Goal: Information Seeking & Learning: Learn about a topic

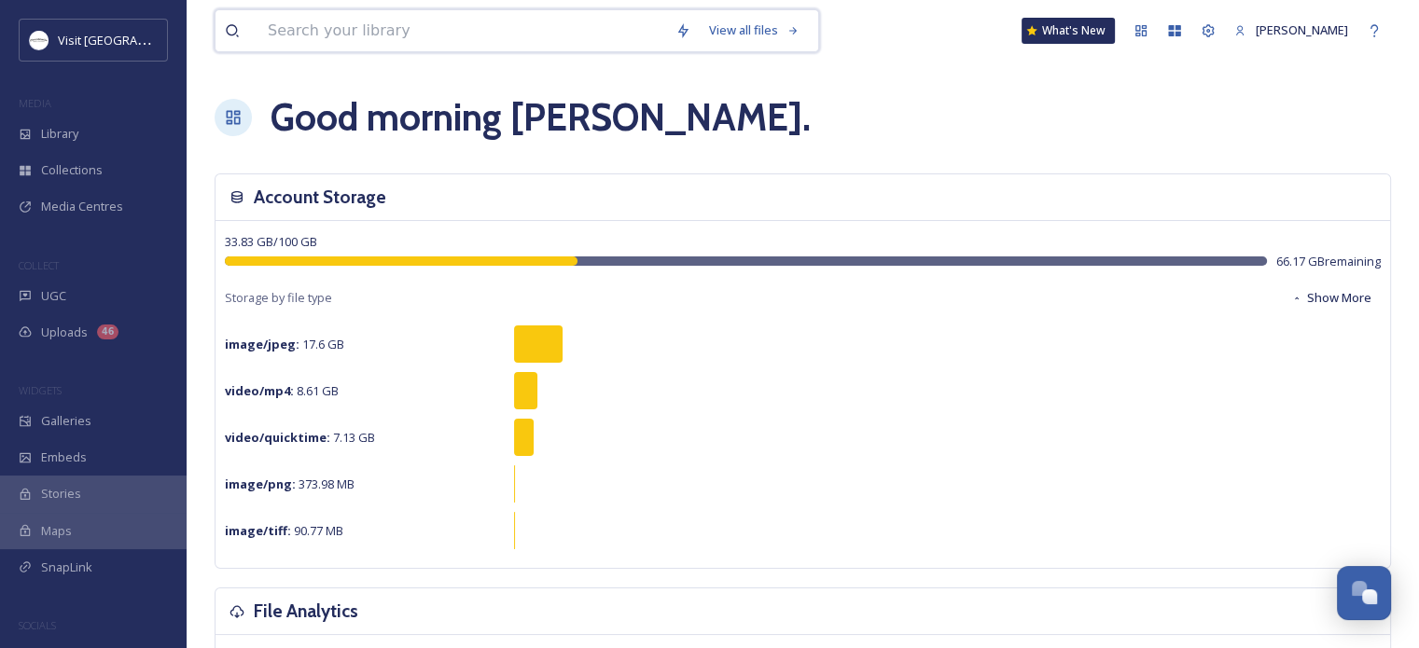
click at [358, 33] on input at bounding box center [462, 30] width 408 height 41
click at [101, 205] on span "Media Centres" at bounding box center [82, 207] width 82 height 18
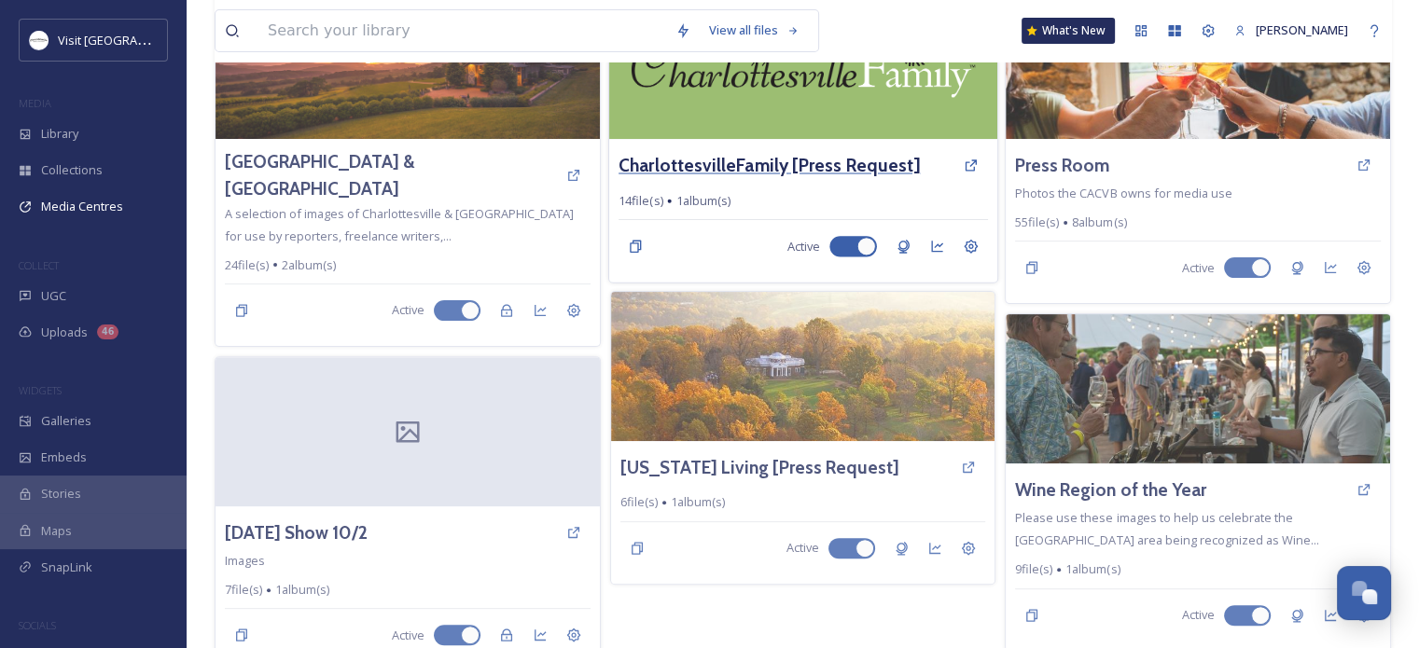
scroll to position [533, 0]
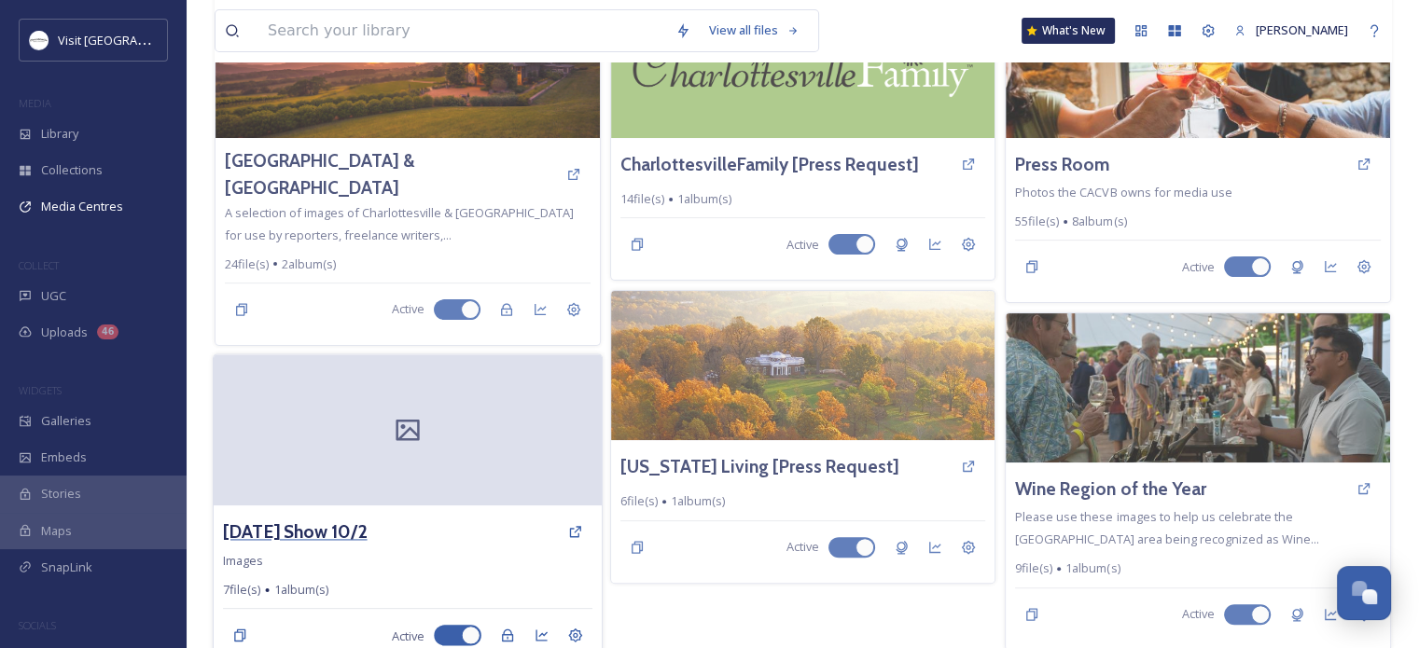
click at [315, 519] on h3 "Today Show 10/2" at bounding box center [295, 532] width 145 height 27
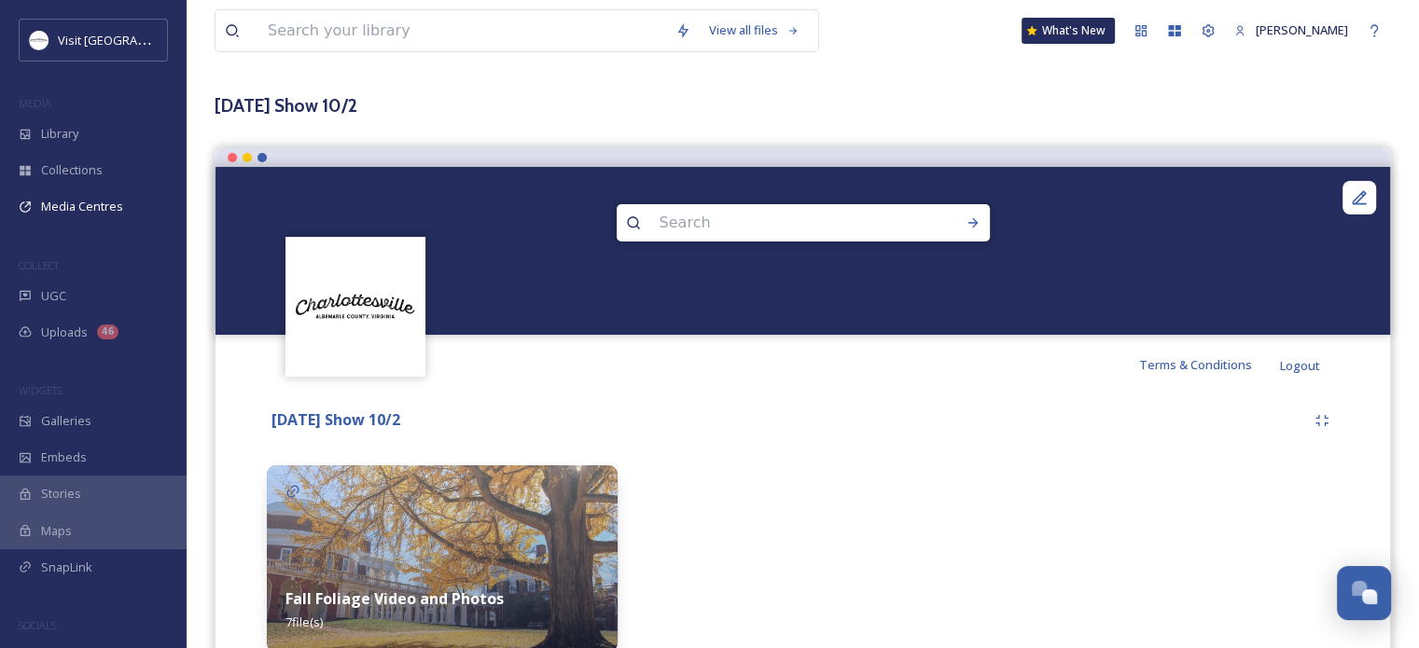
scroll to position [159, 0]
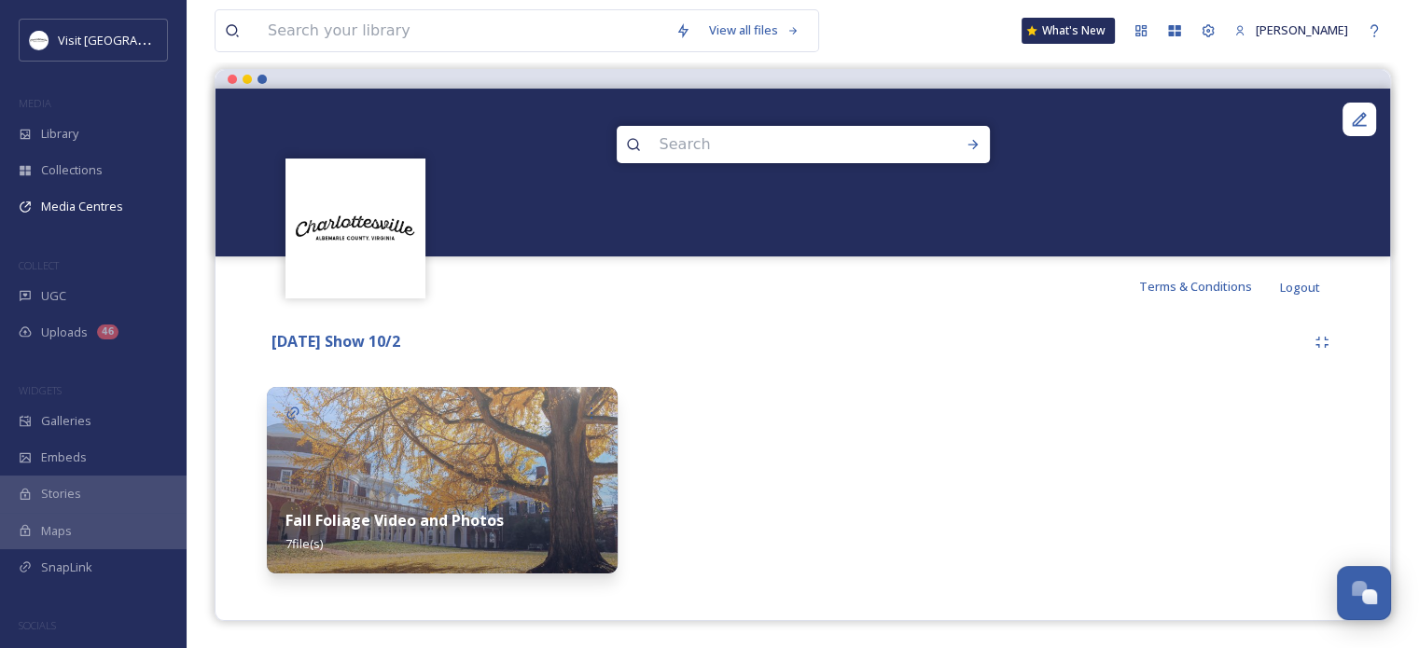
click at [395, 518] on strong "Fall Foliage Video and Photos" at bounding box center [394, 520] width 218 height 21
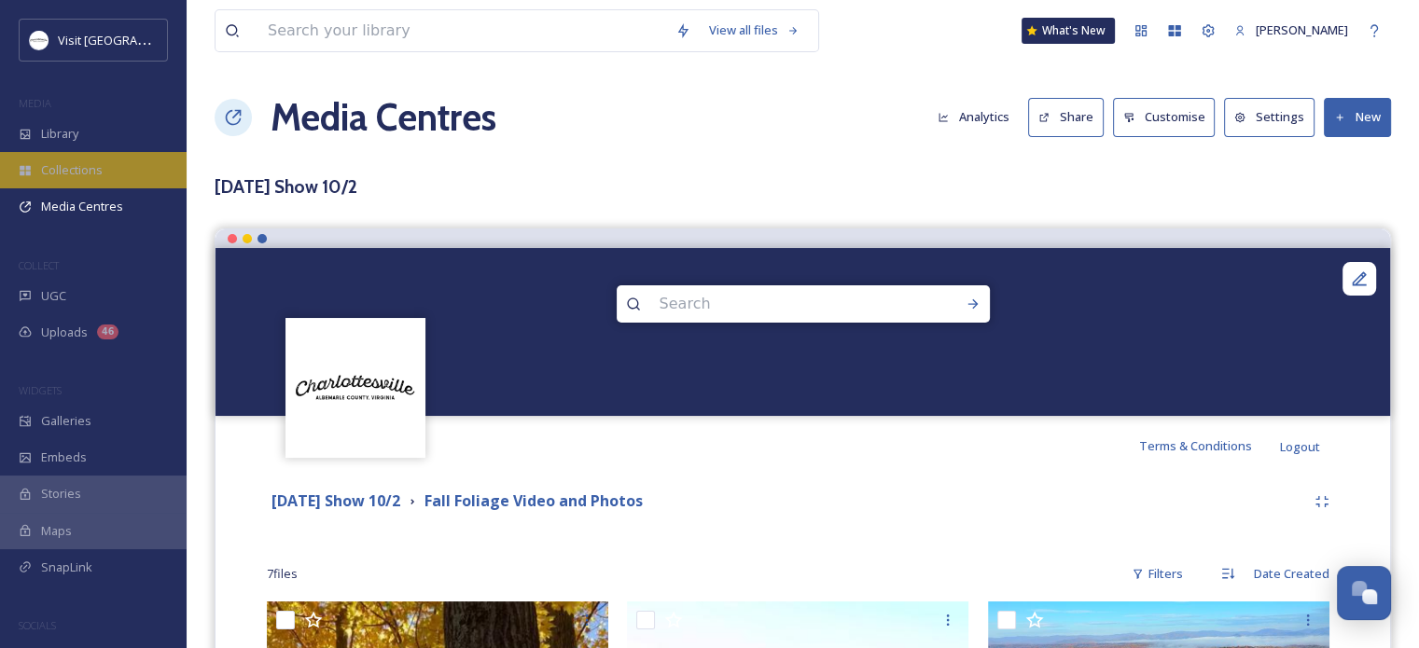
click at [67, 162] on span "Collections" at bounding box center [72, 170] width 62 height 18
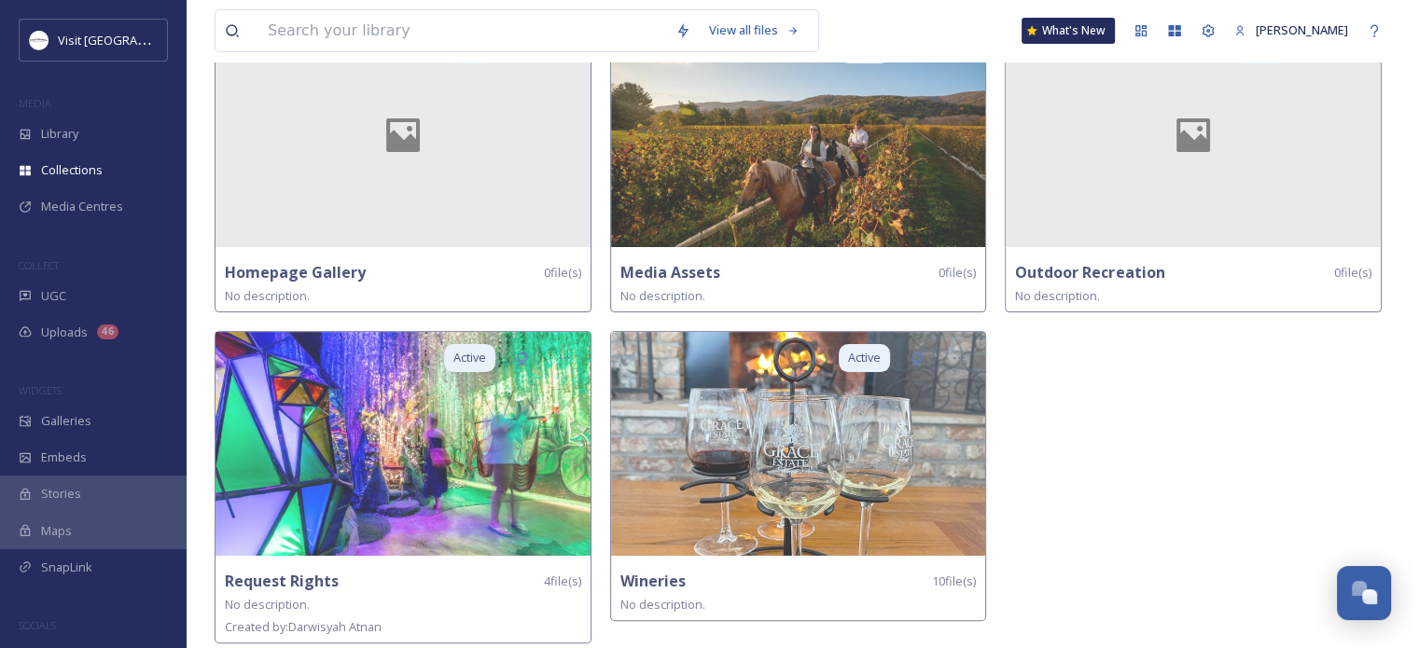
scroll to position [490, 0]
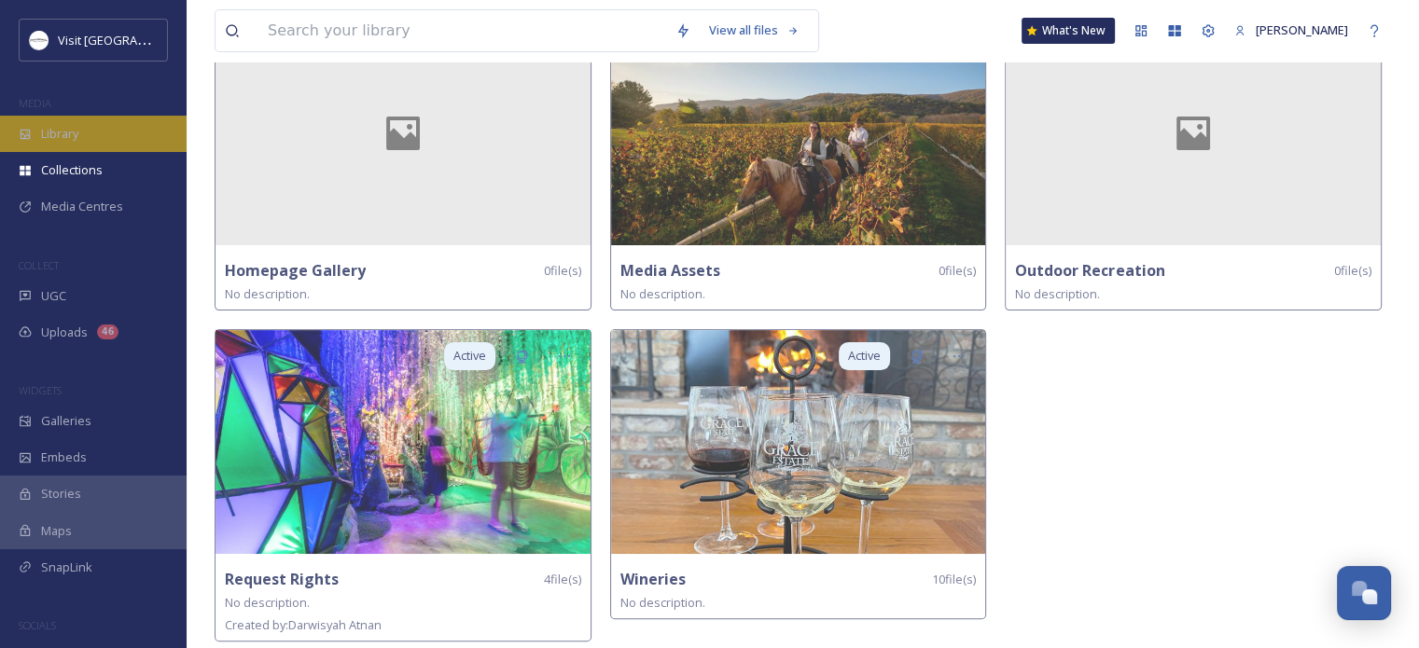
click at [51, 137] on span "Library" at bounding box center [59, 134] width 37 height 18
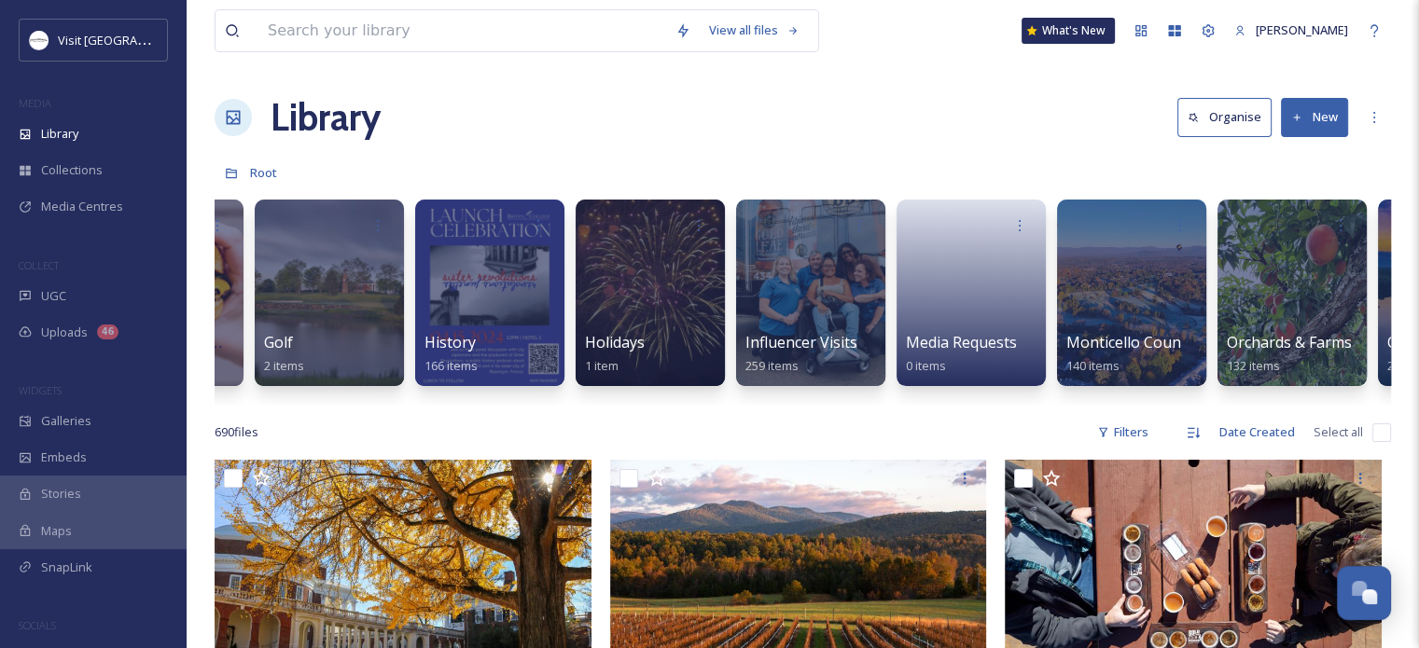
scroll to position [0, 1733]
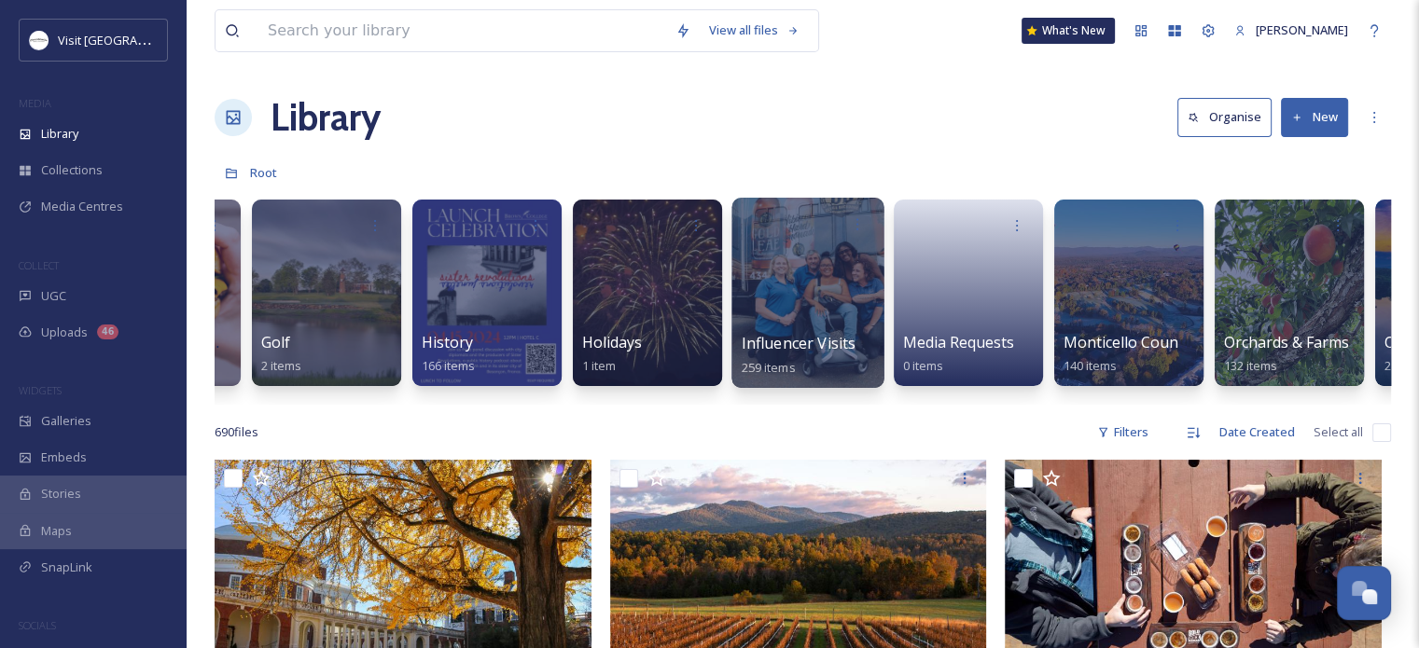
click at [795, 346] on span "Influencer Visits" at bounding box center [799, 343] width 114 height 21
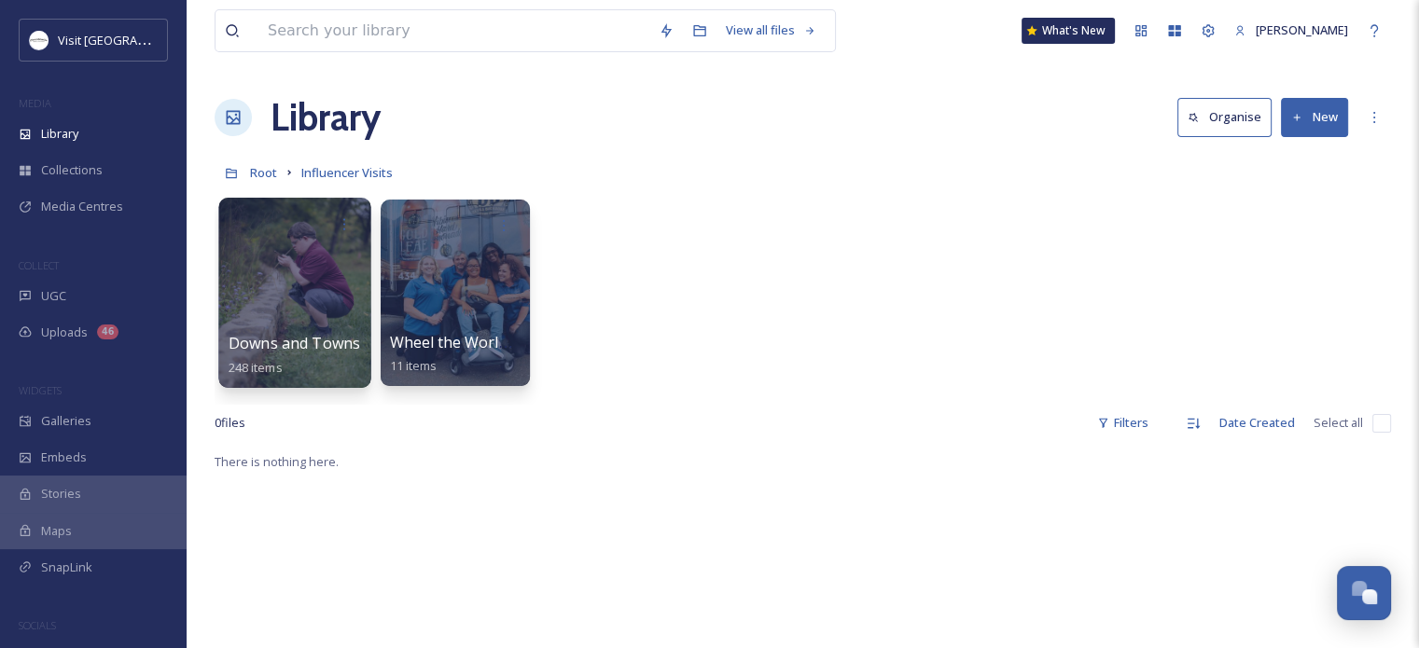
click at [313, 307] on div at bounding box center [294, 293] width 152 height 190
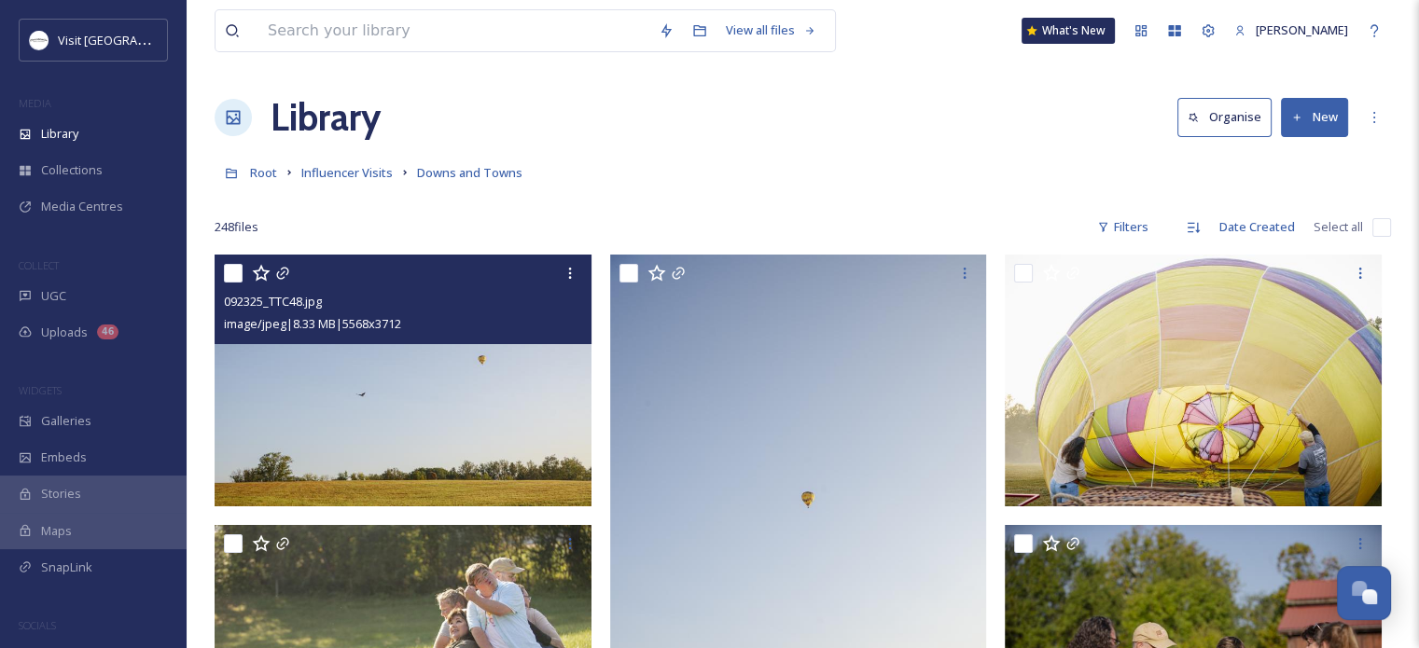
click at [425, 402] on img at bounding box center [403, 381] width 377 height 252
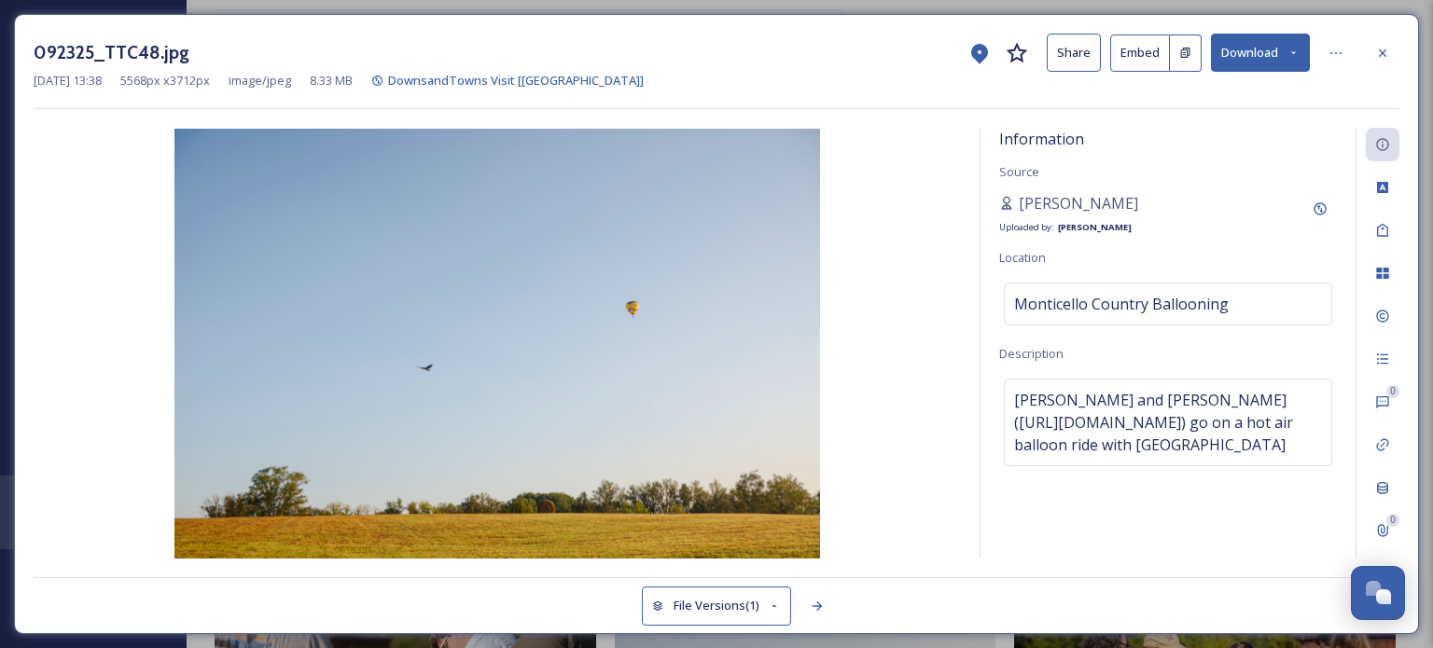
click at [728, 301] on img at bounding box center [497, 344] width 927 height 430
click at [1390, 56] on div at bounding box center [1382, 53] width 34 height 34
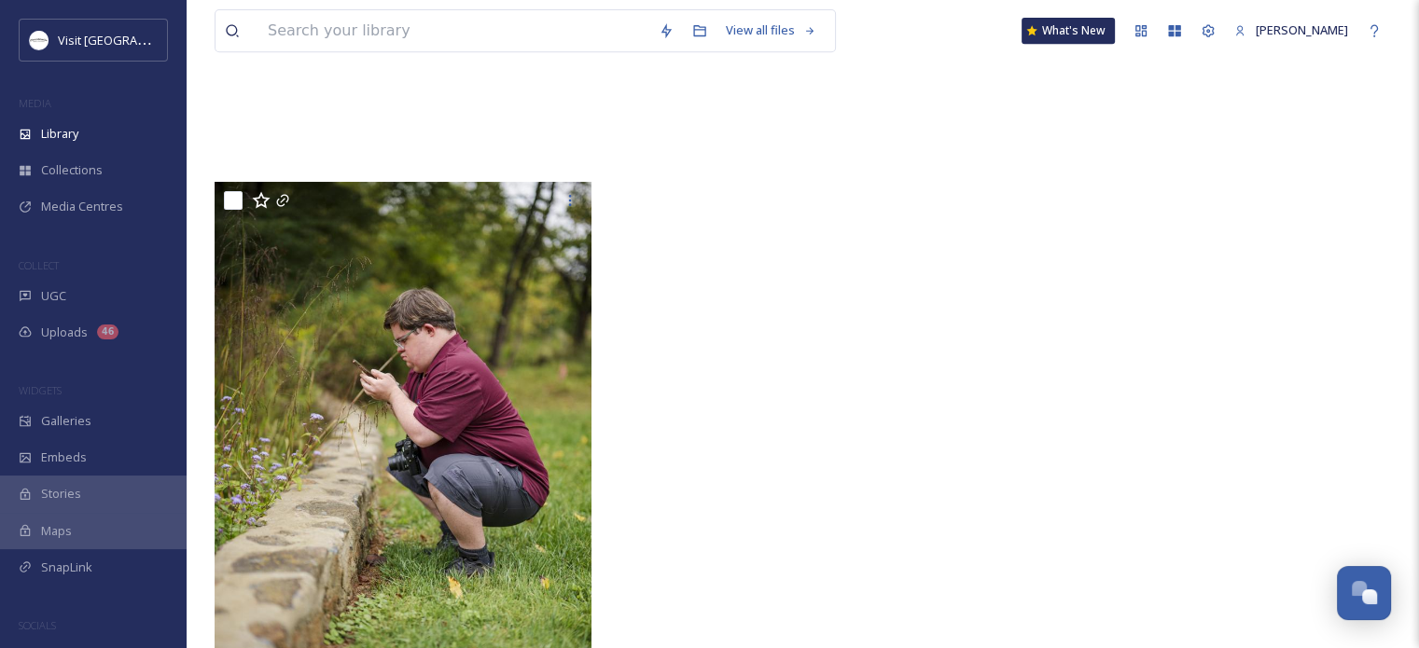
scroll to position [36463, 0]
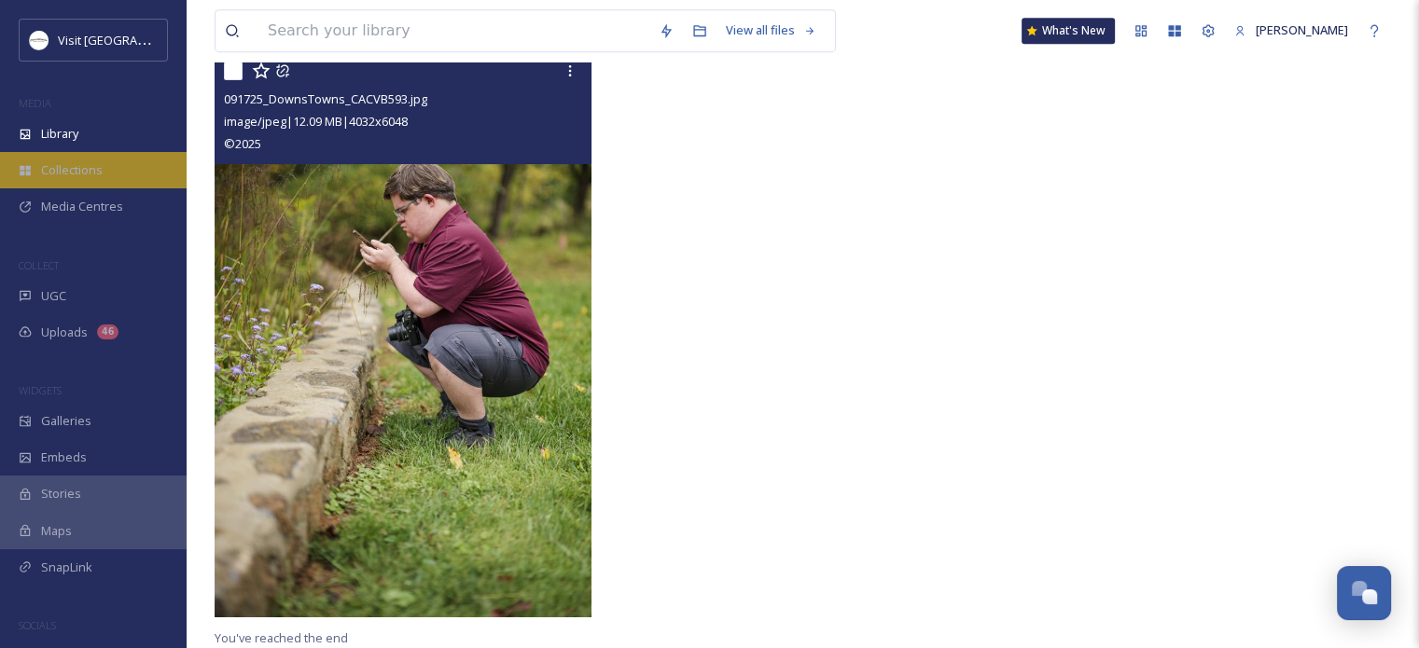
click at [58, 172] on span "Collections" at bounding box center [72, 170] width 62 height 18
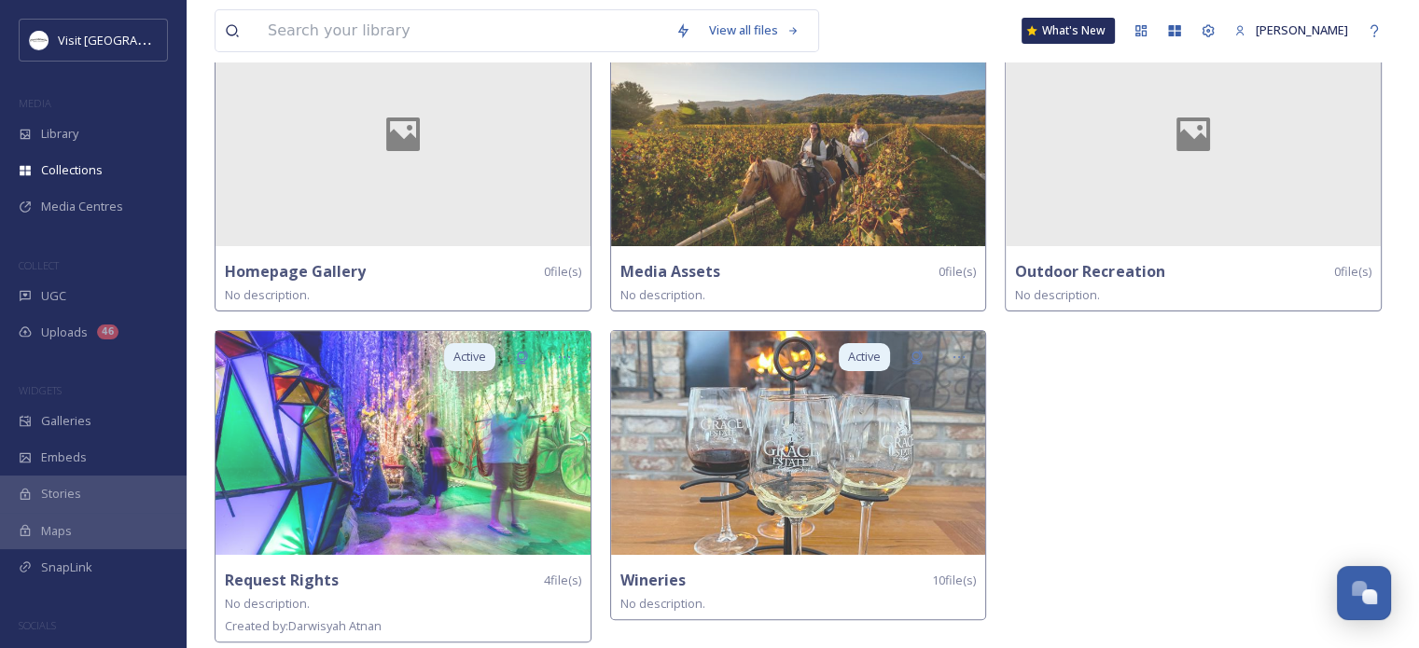
scroll to position [490, 0]
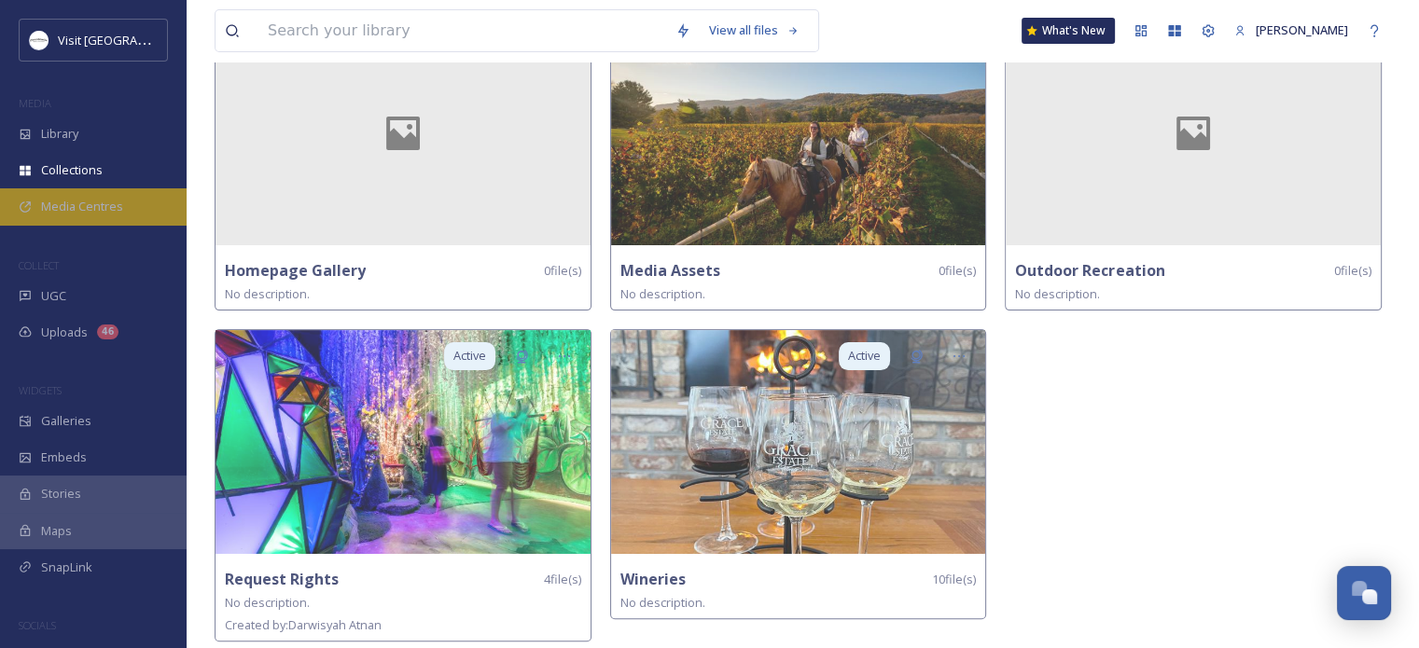
click at [120, 204] on span "Media Centres" at bounding box center [82, 207] width 82 height 18
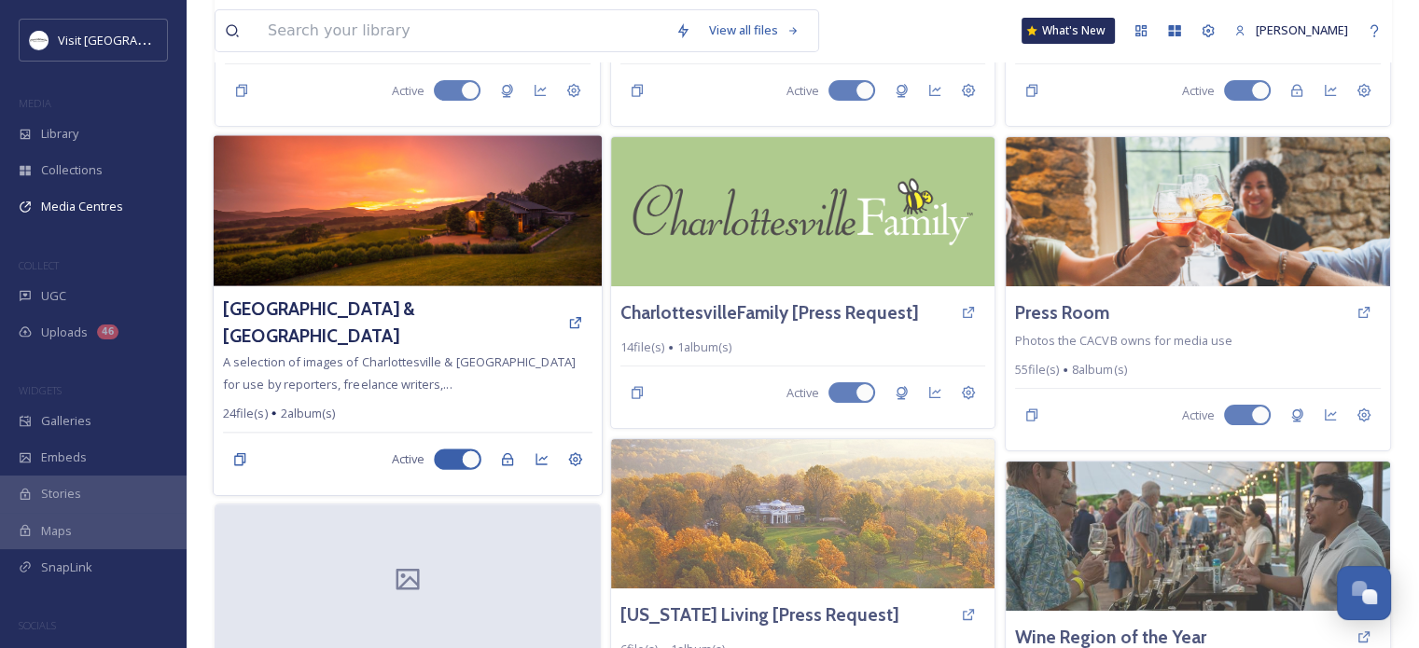
scroll to position [533, 0]
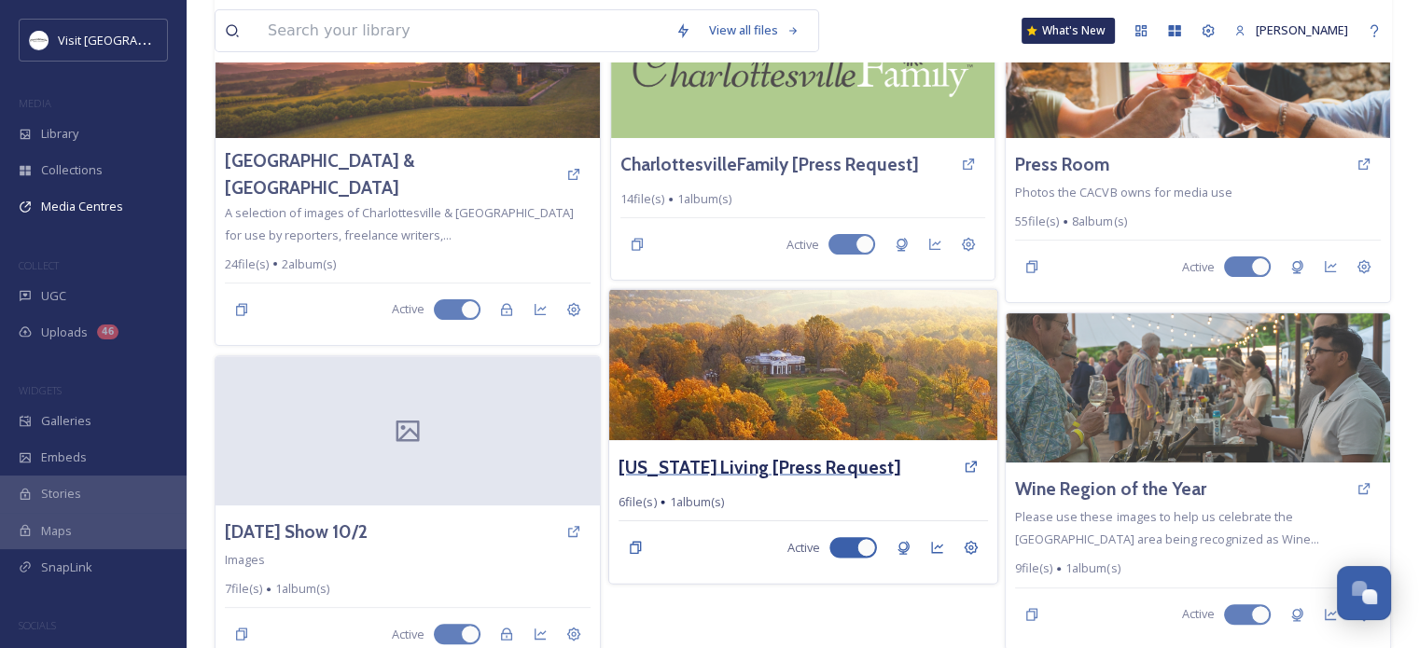
click at [809, 468] on h3 "Virginia Living [Press Request]" at bounding box center [759, 466] width 282 height 27
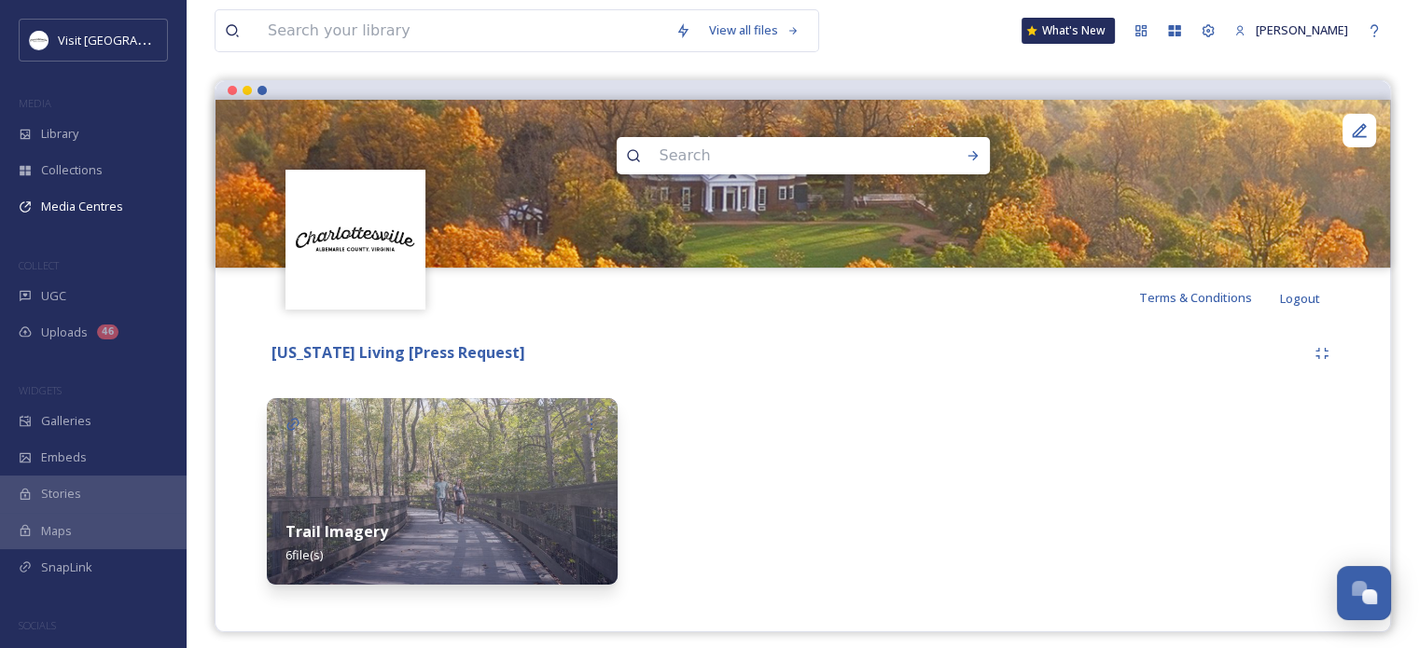
scroll to position [159, 0]
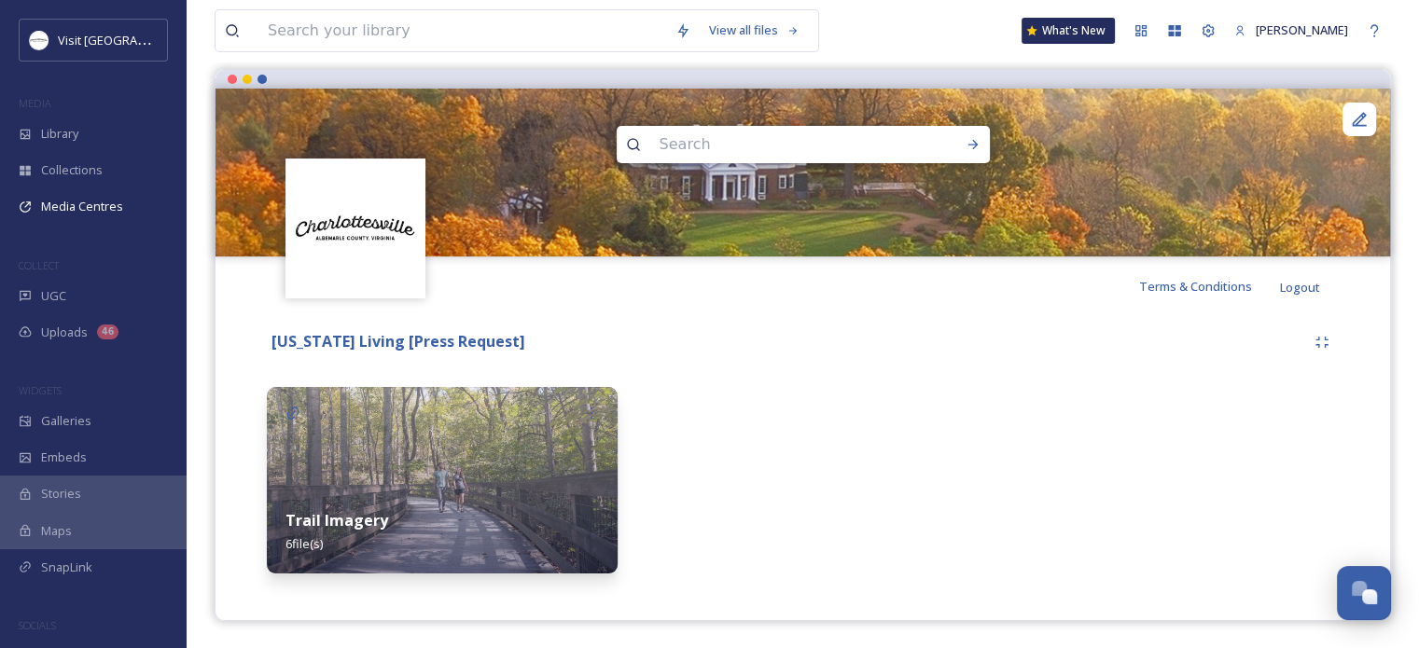
click at [476, 477] on img at bounding box center [442, 480] width 351 height 187
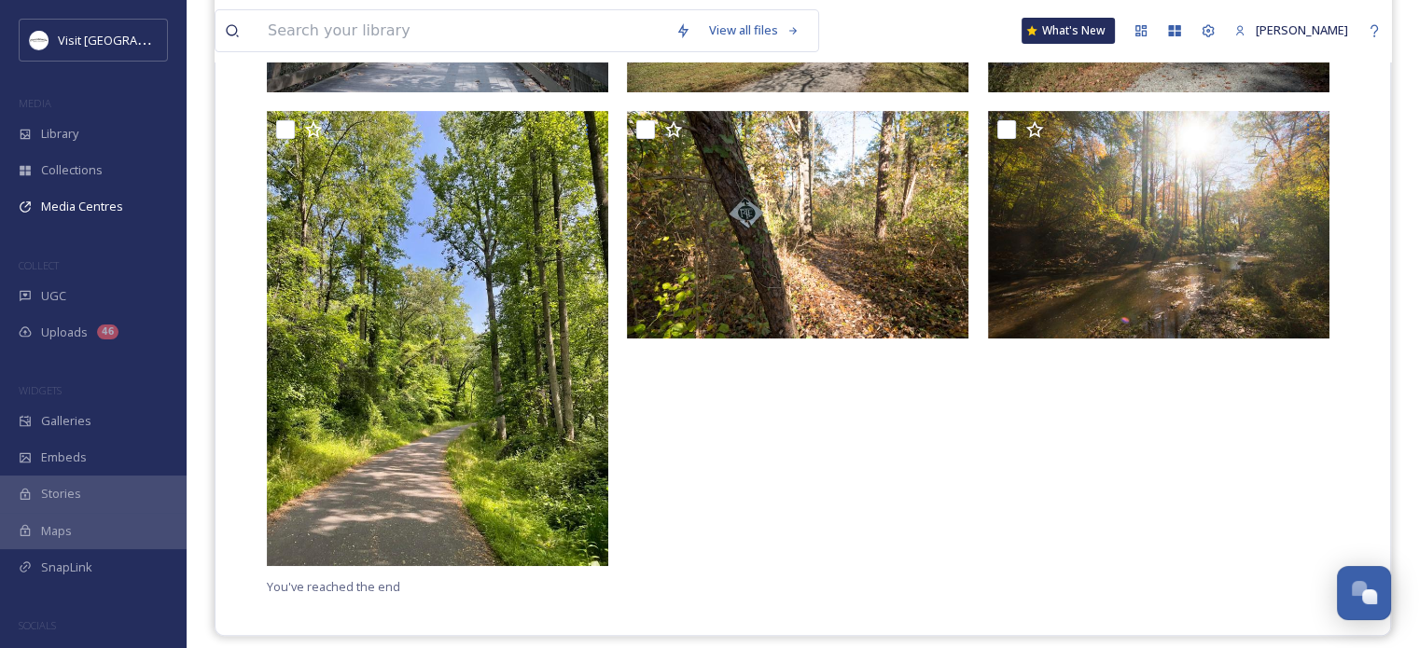
scroll to position [752, 0]
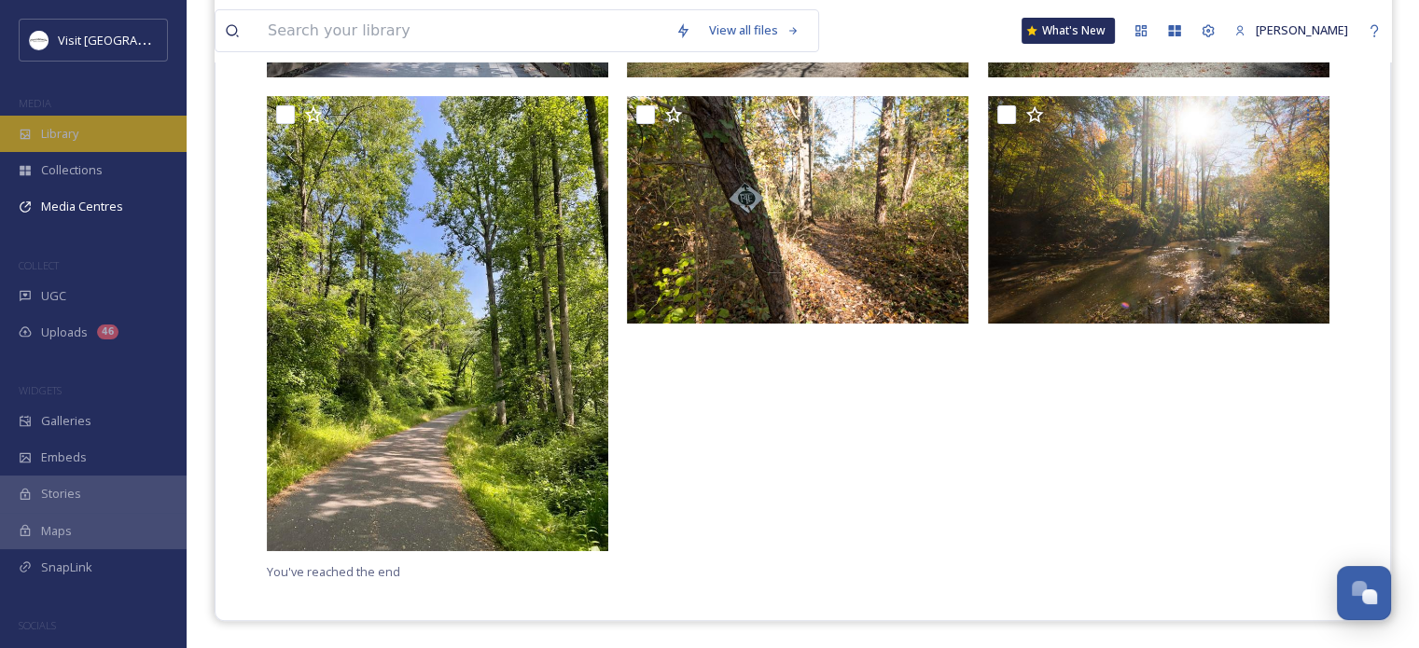
click at [76, 133] on span "Library" at bounding box center [59, 134] width 37 height 18
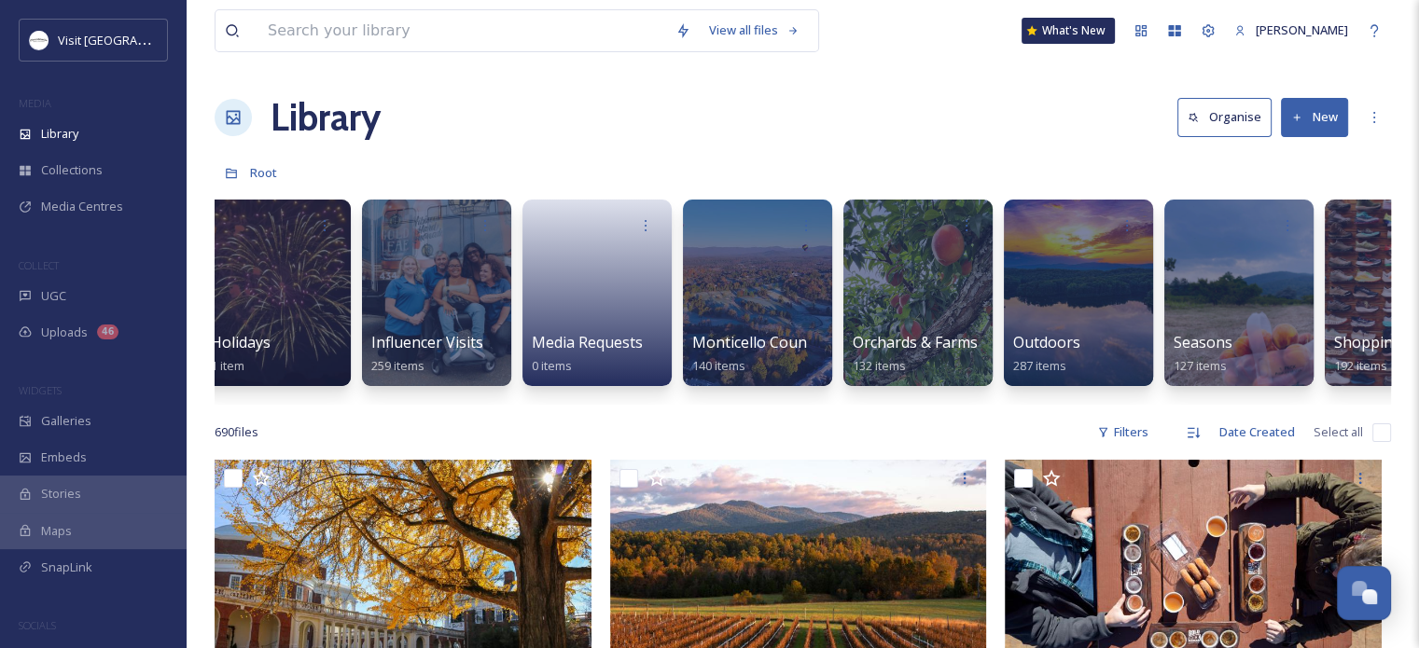
scroll to position [0, 2185]
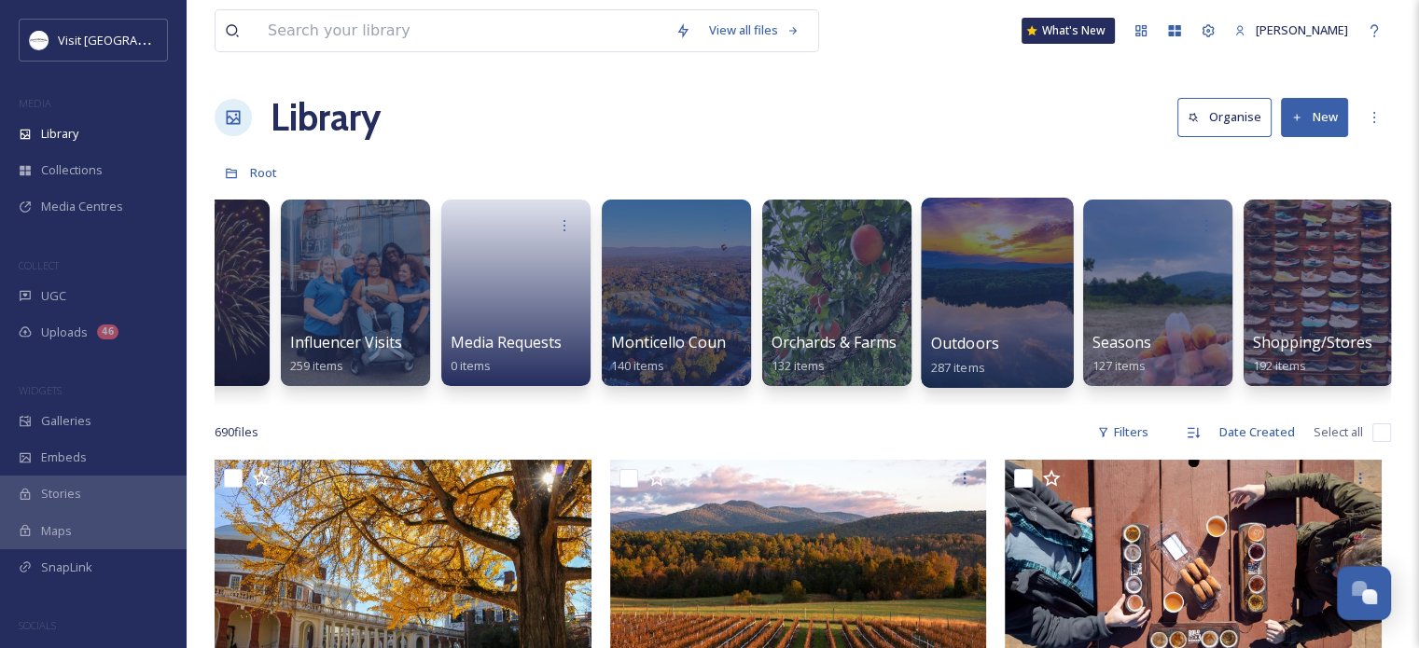
click at [991, 330] on div at bounding box center [997, 293] width 152 height 190
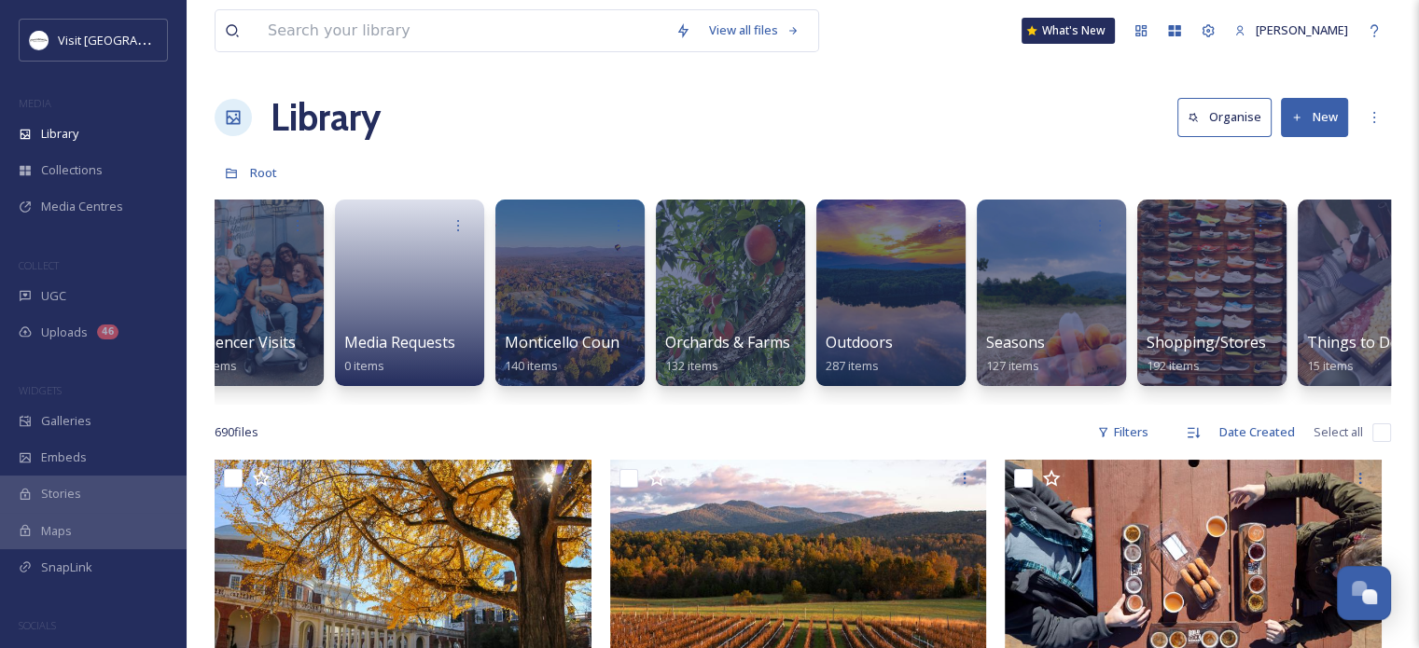
scroll to position [0, 2294]
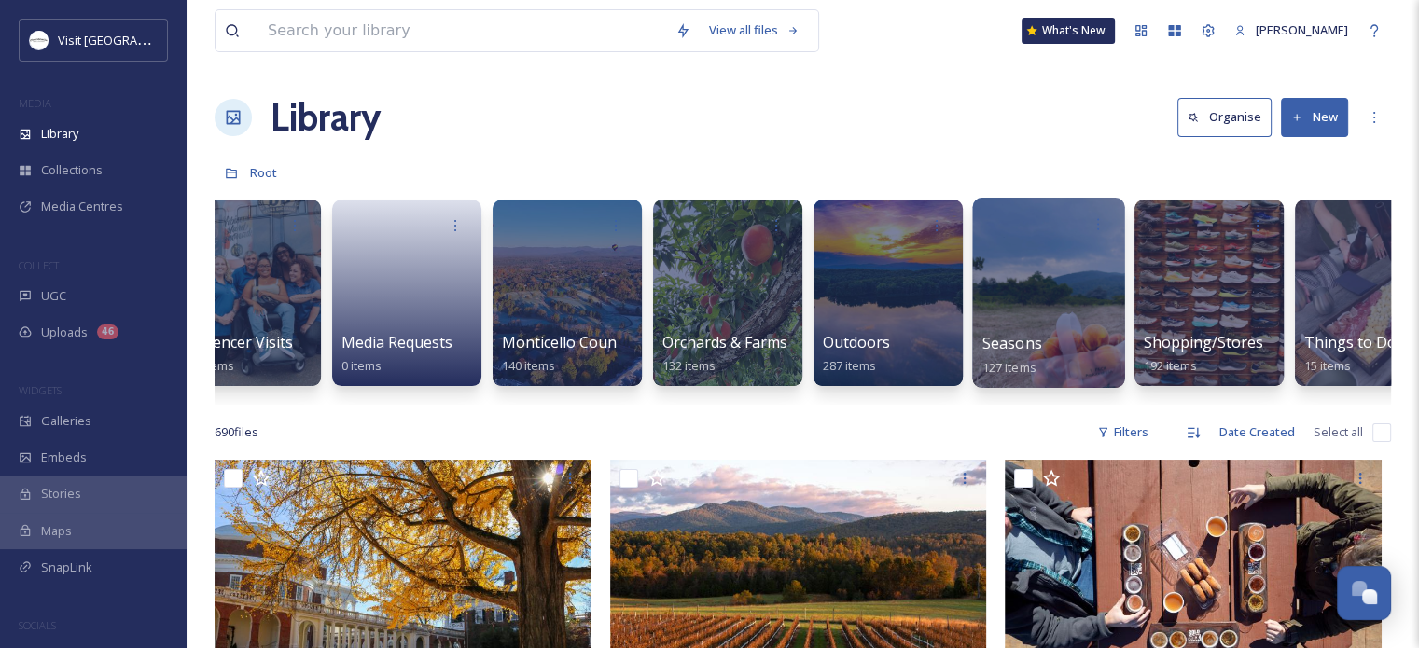
click at [1025, 305] on div at bounding box center [1048, 293] width 152 height 190
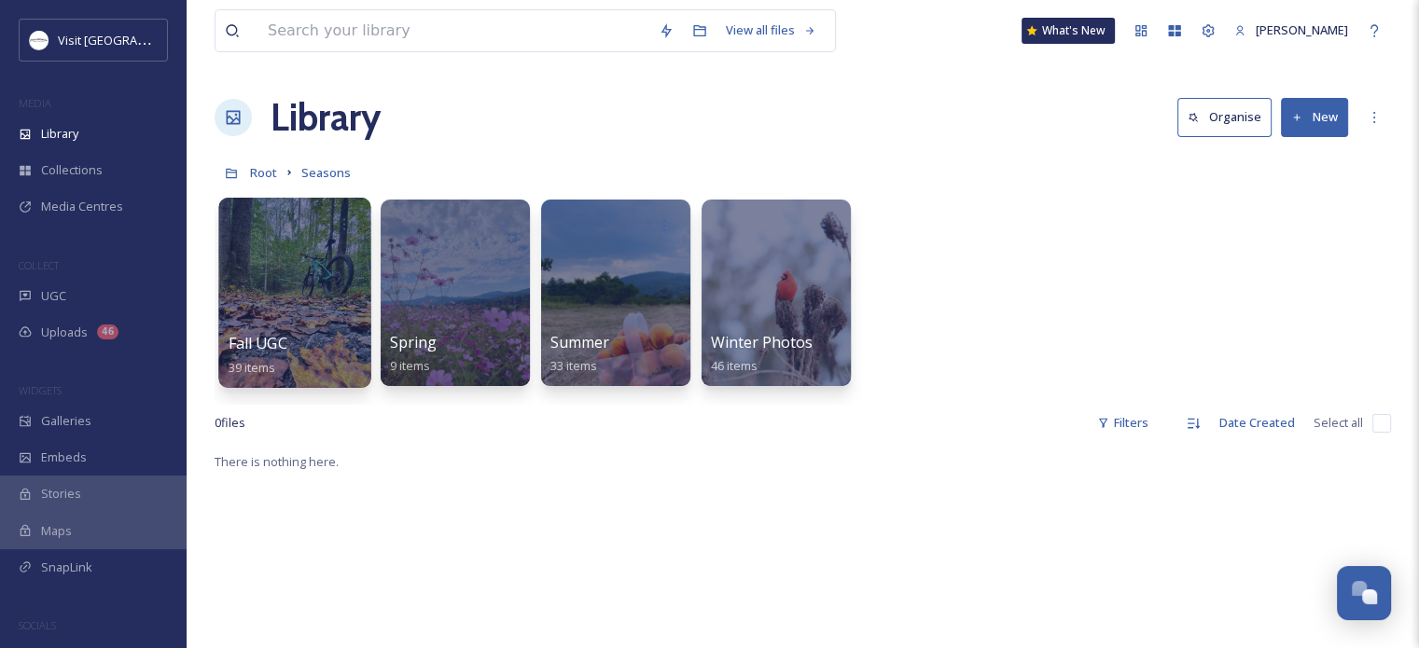
click at [295, 305] on div at bounding box center [294, 293] width 152 height 190
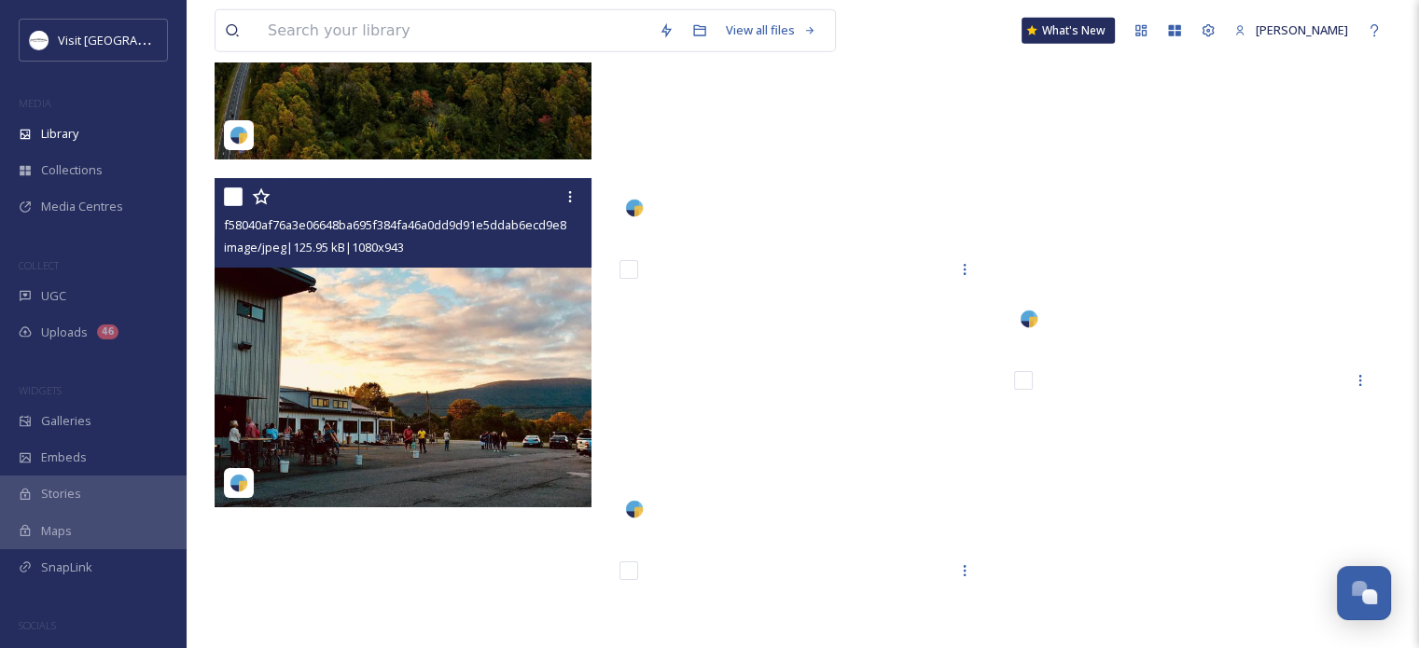
scroll to position [4570, 0]
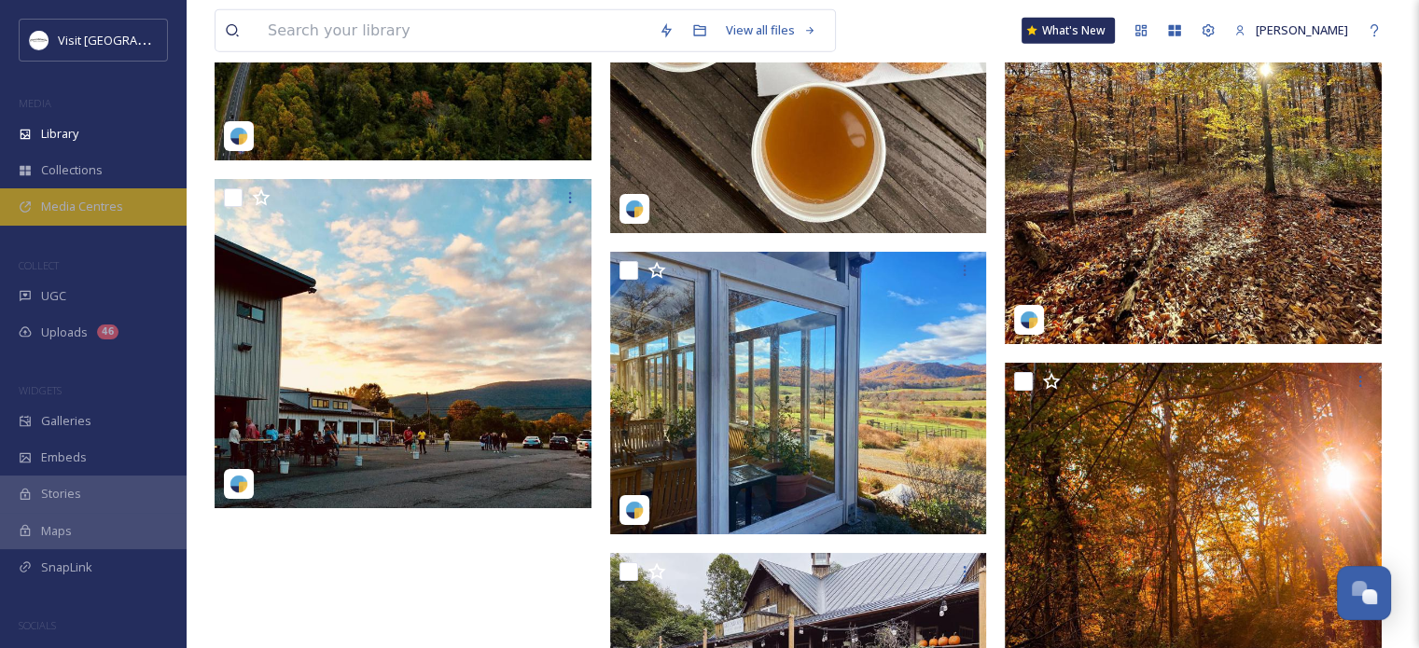
click at [52, 208] on span "Media Centres" at bounding box center [82, 207] width 82 height 18
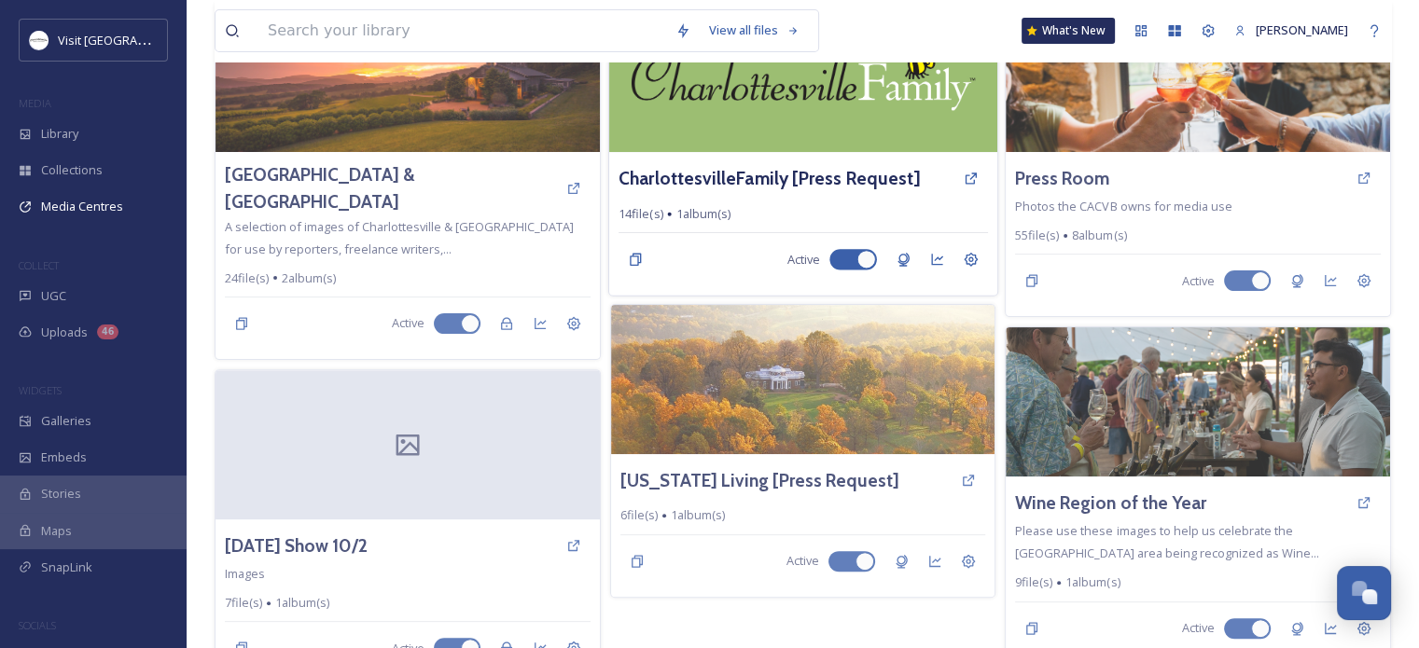
scroll to position [533, 0]
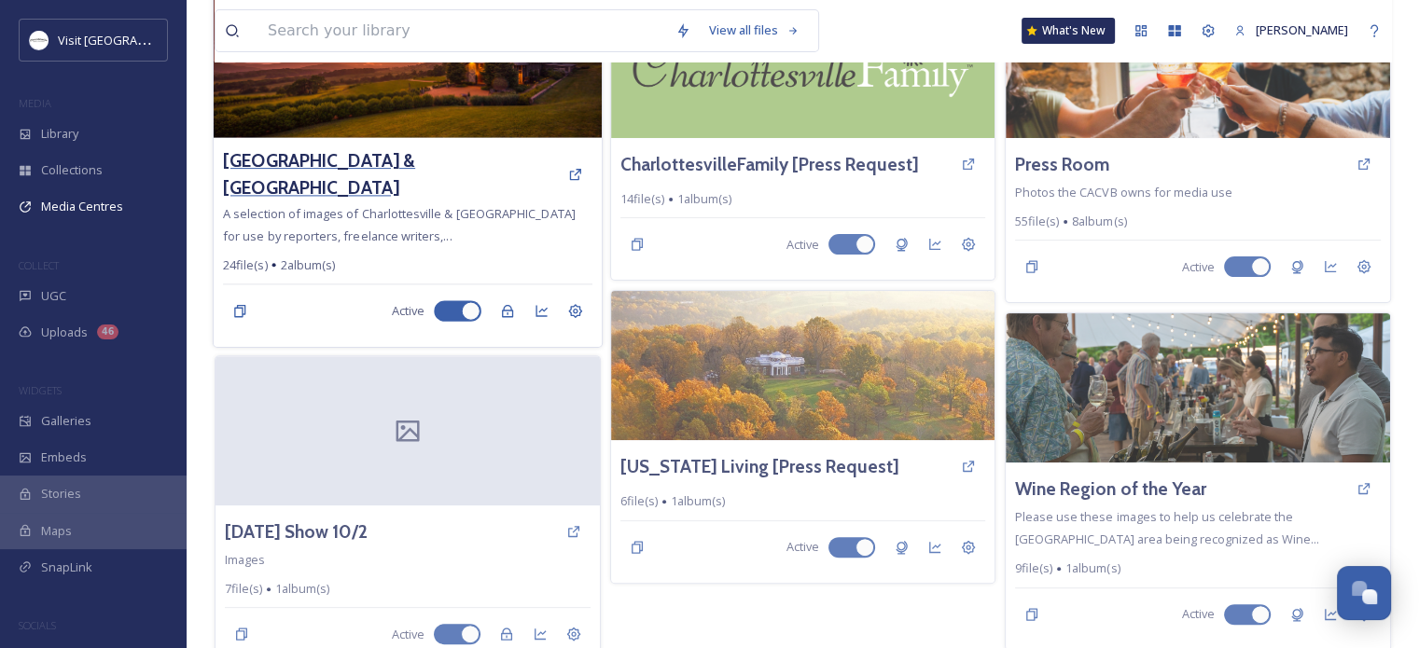
click at [353, 170] on h3 "[GEOGRAPHIC_DATA] & [GEOGRAPHIC_DATA]" at bounding box center [390, 174] width 335 height 54
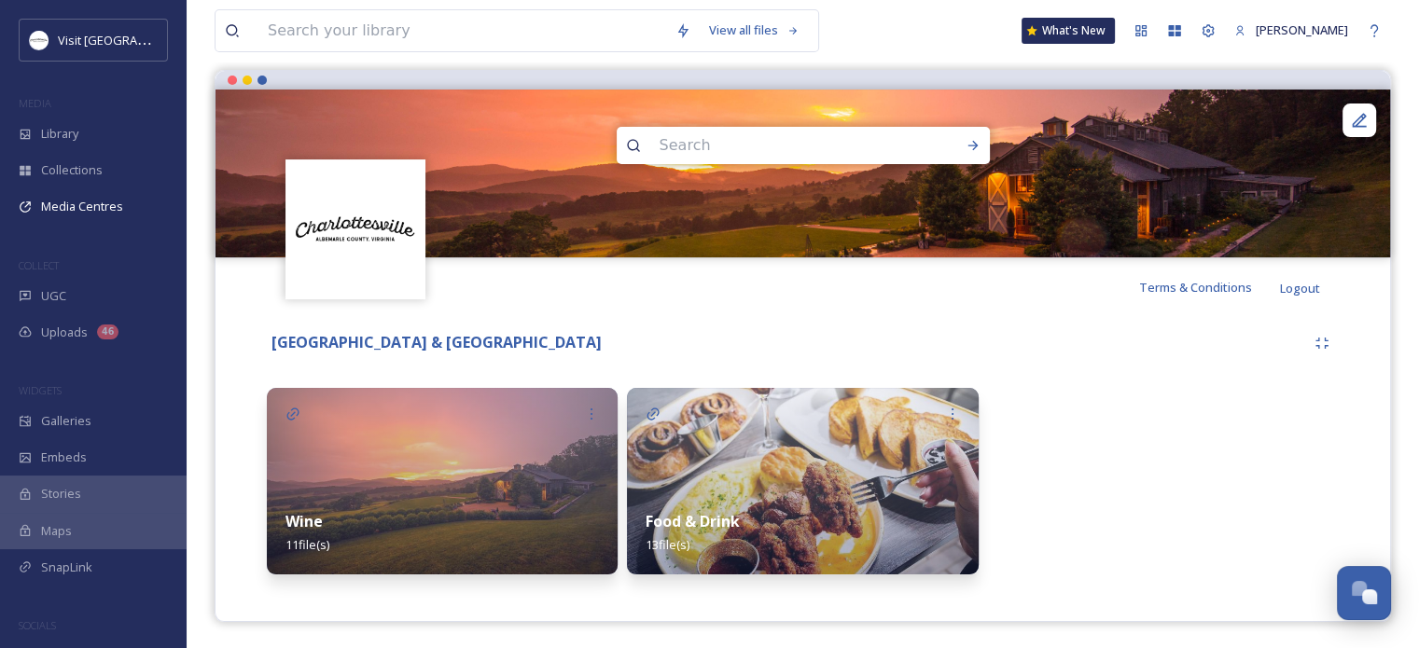
scroll to position [159, 0]
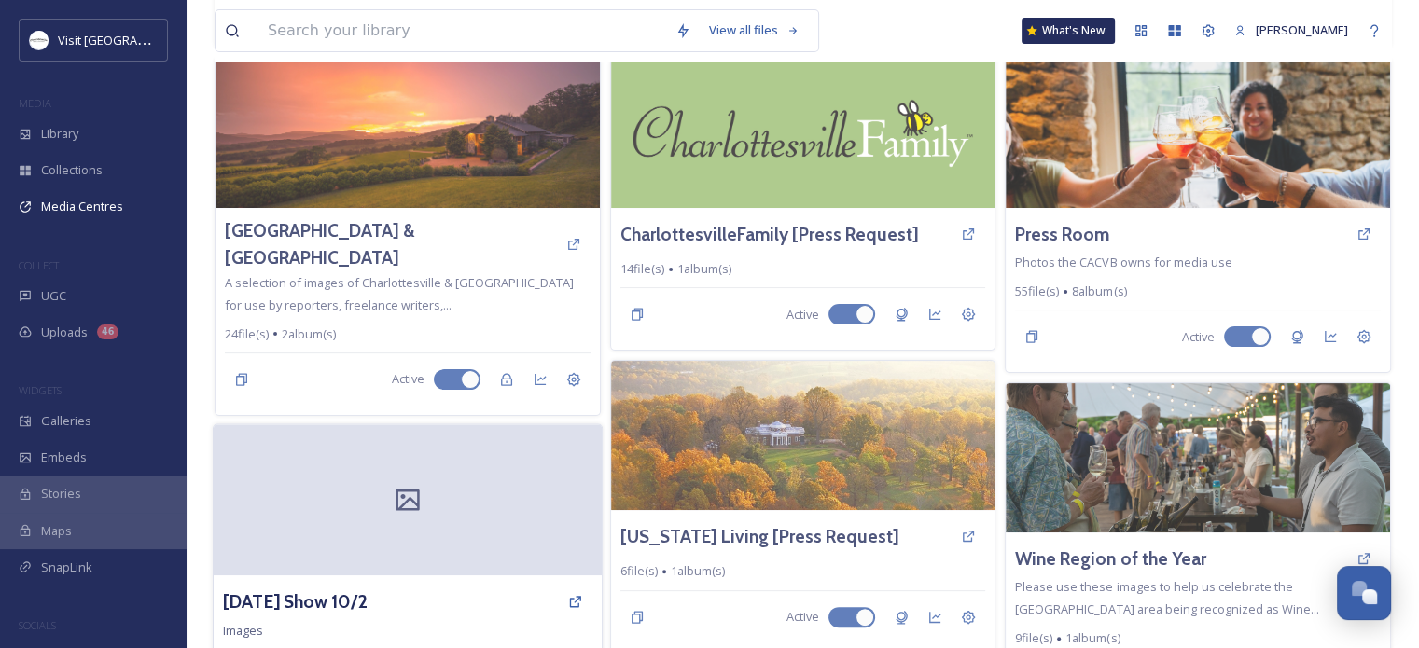
scroll to position [534, 0]
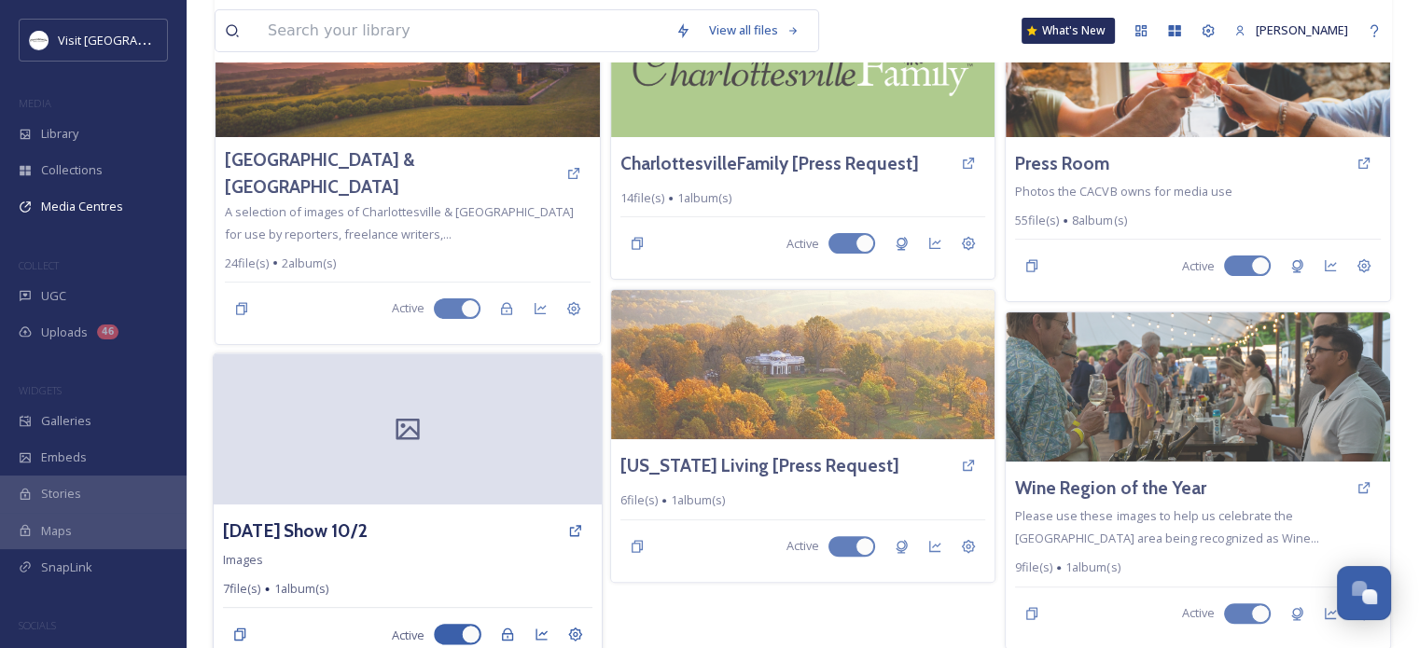
click at [484, 454] on div at bounding box center [408, 428] width 388 height 151
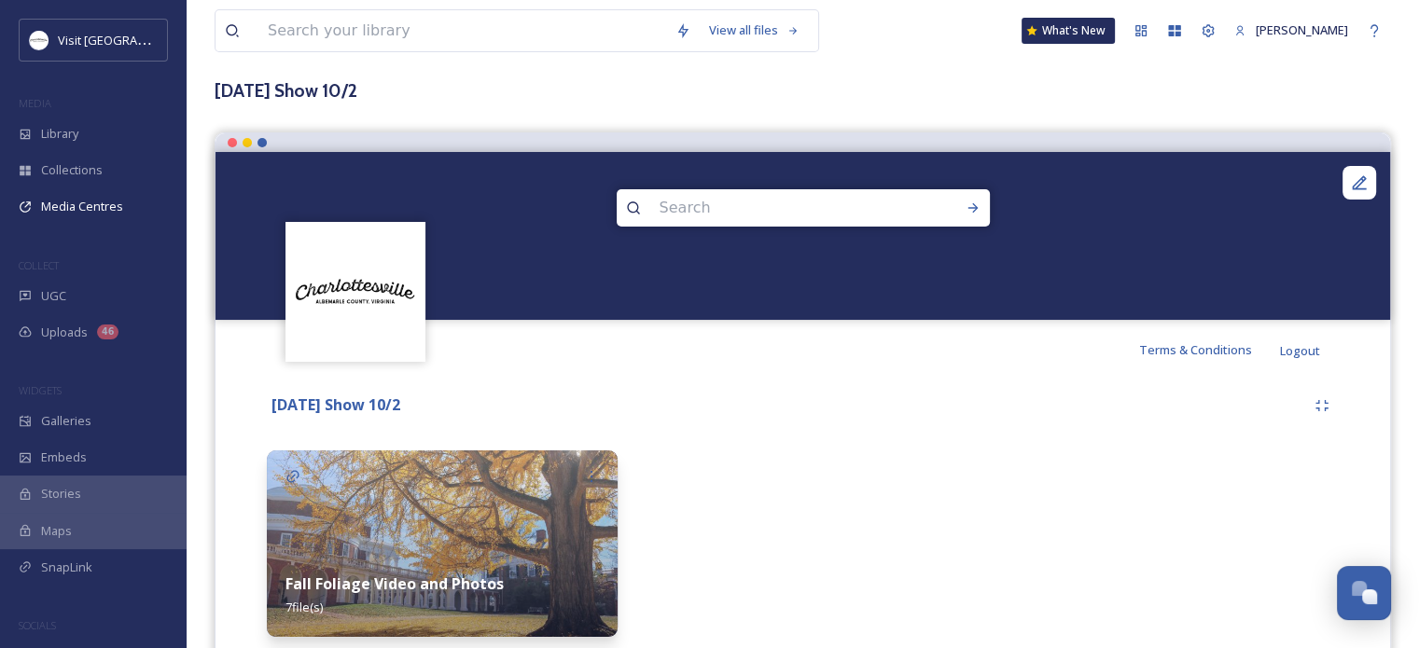
scroll to position [159, 0]
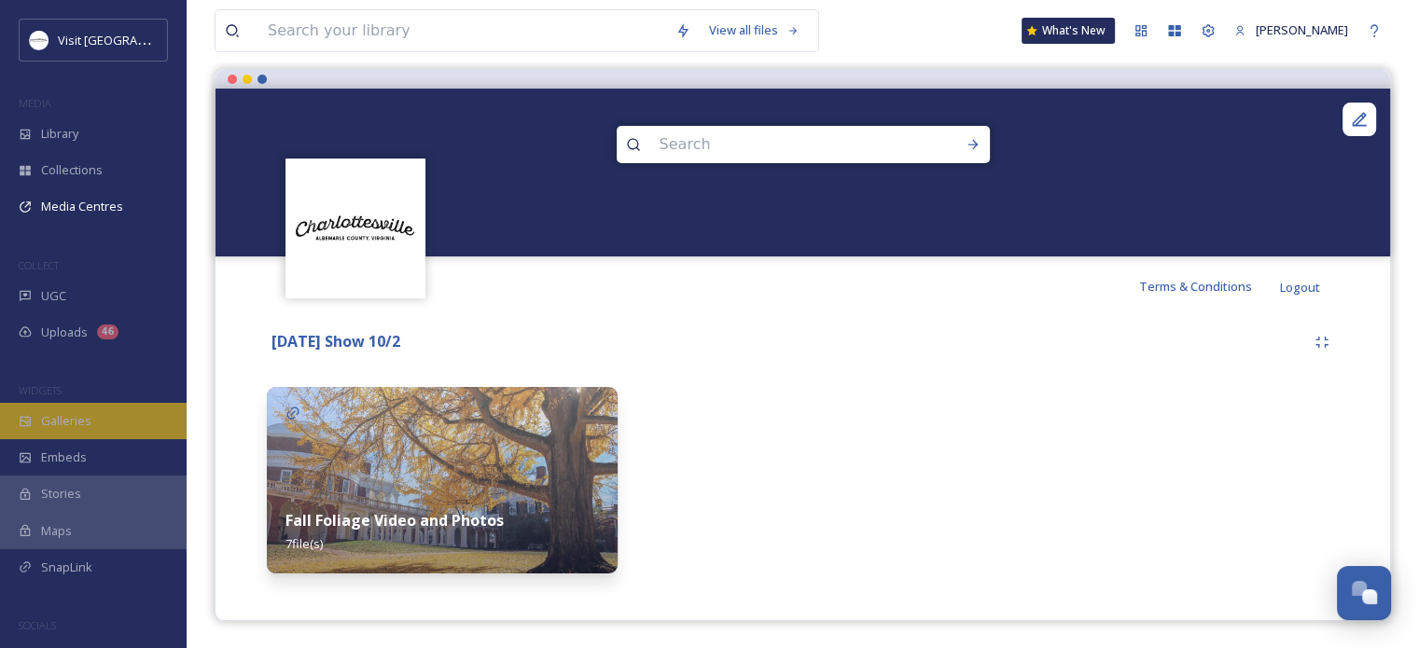
click at [65, 424] on span "Galleries" at bounding box center [66, 421] width 50 height 18
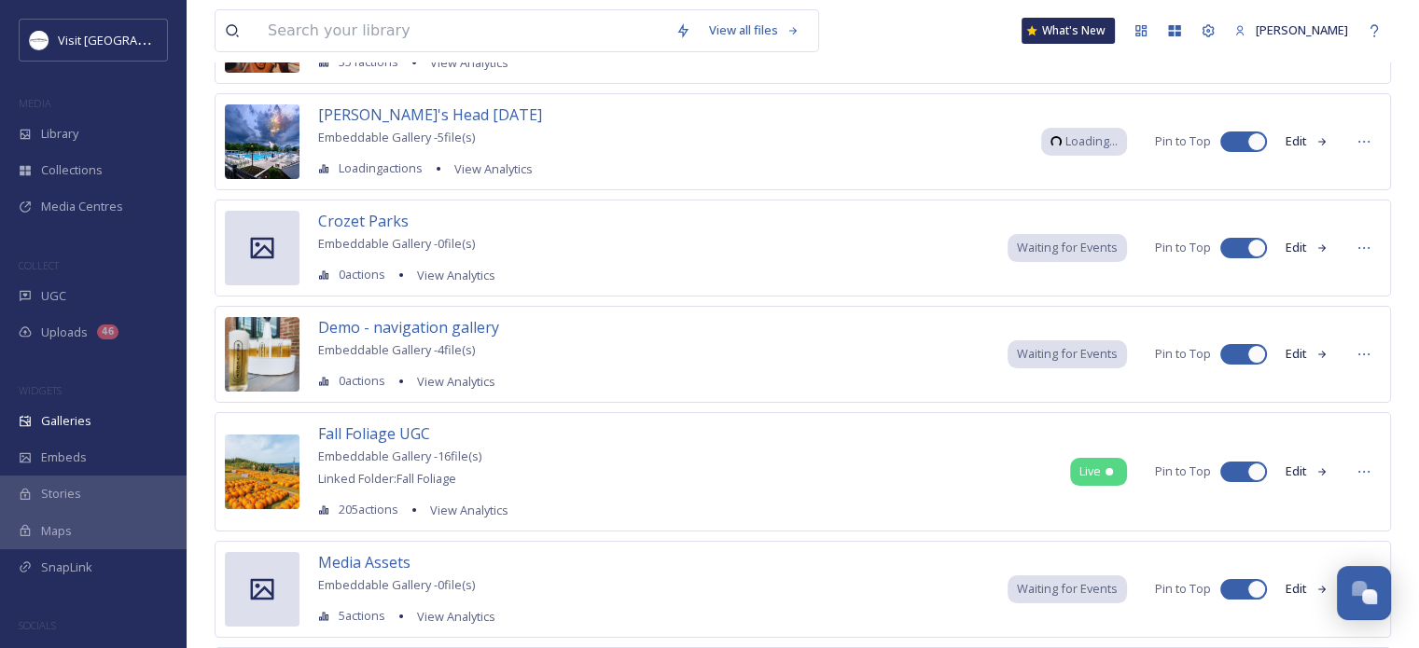
scroll to position [466, 0]
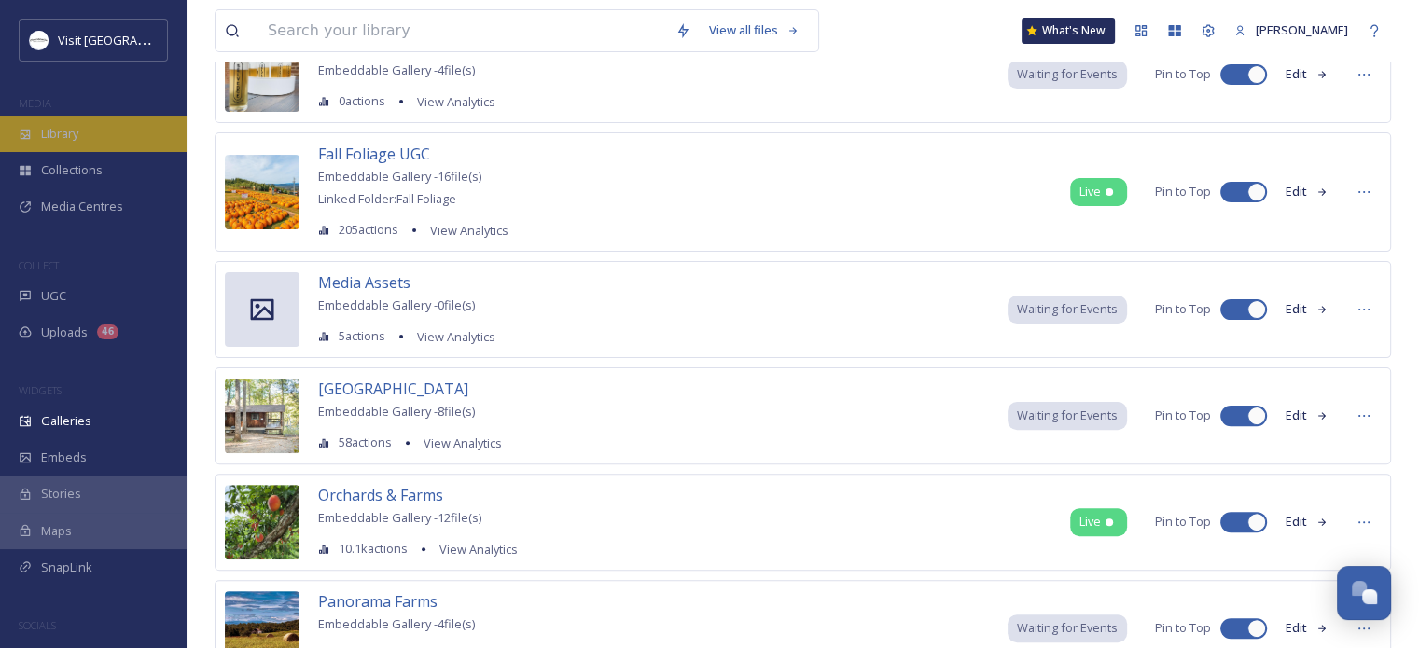
click at [75, 130] on span "Library" at bounding box center [59, 134] width 37 height 18
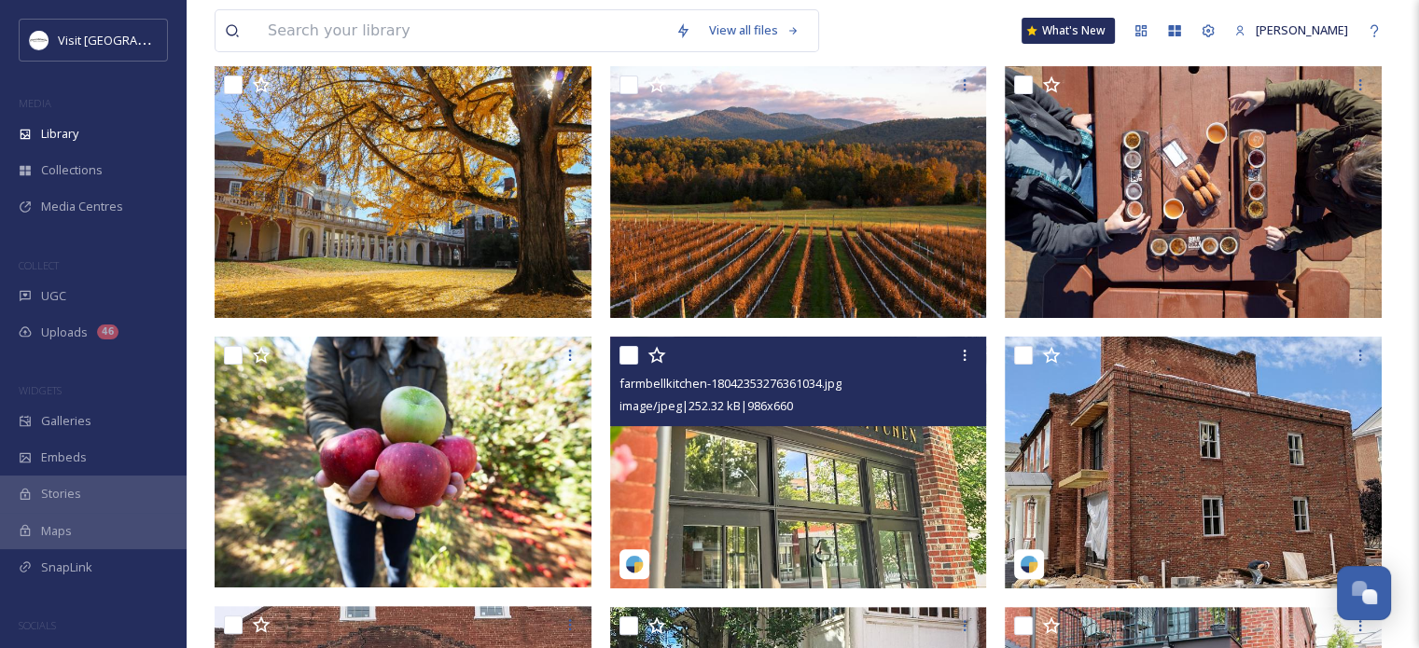
scroll to position [280, 0]
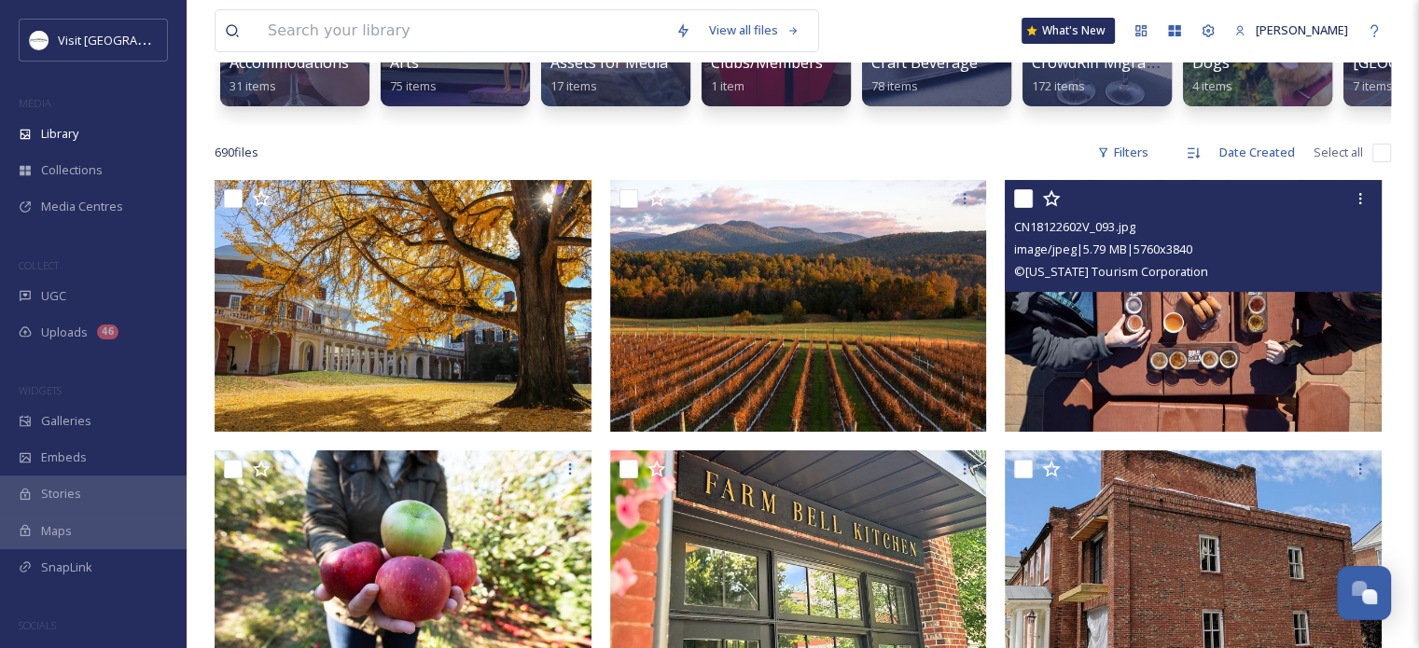
click at [1108, 361] on img at bounding box center [1193, 306] width 377 height 252
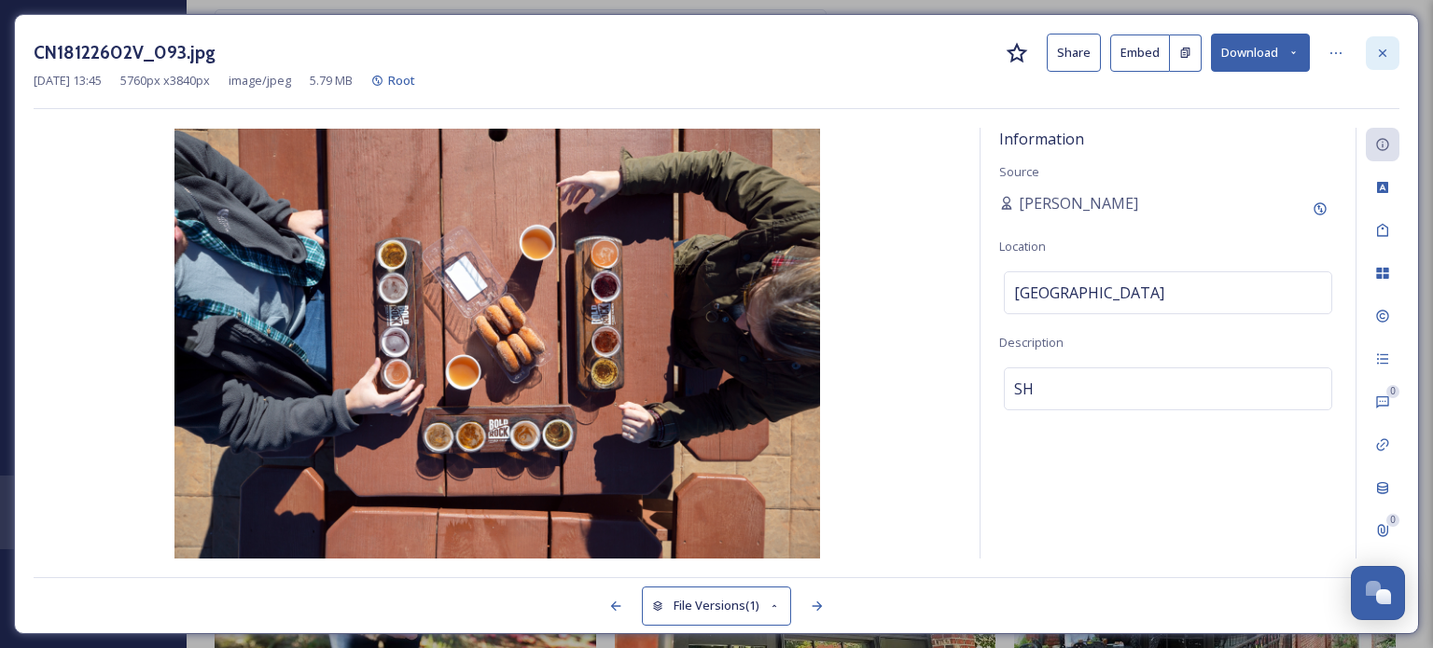
click at [1379, 51] on icon at bounding box center [1382, 53] width 15 height 15
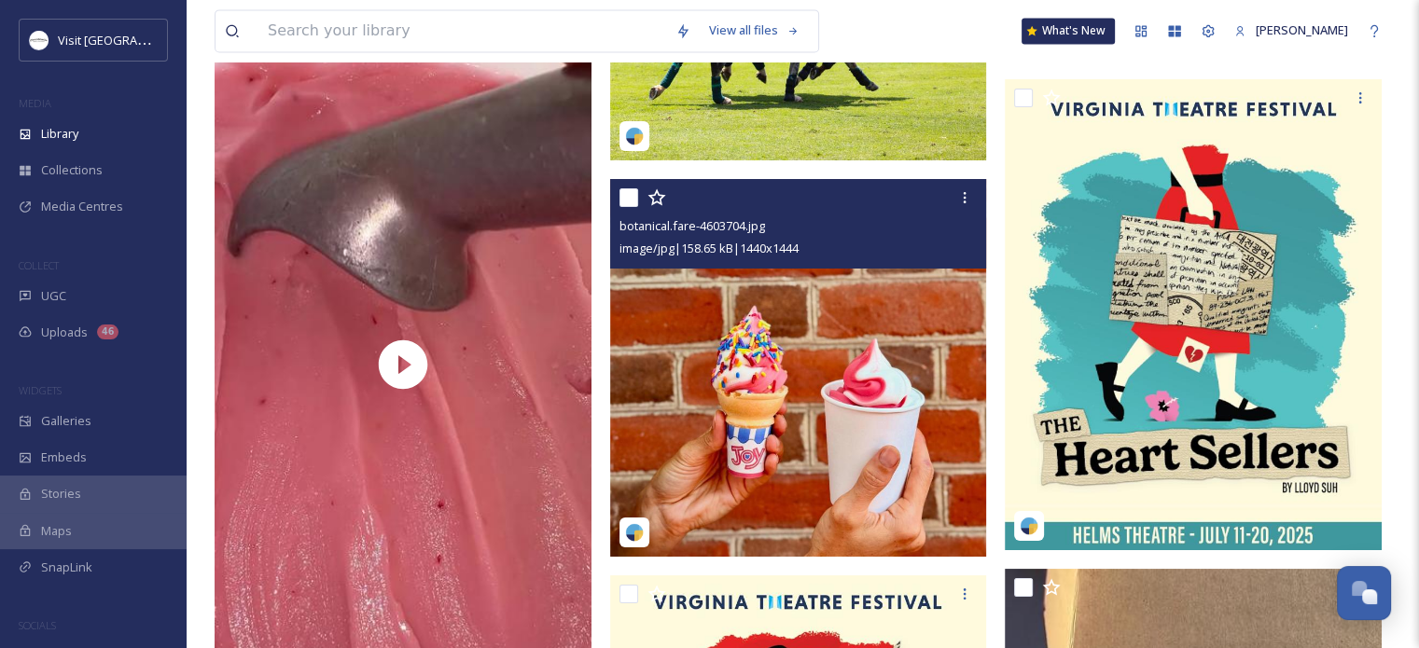
scroll to position [10073, 0]
